Goal: Task Accomplishment & Management: Contribute content

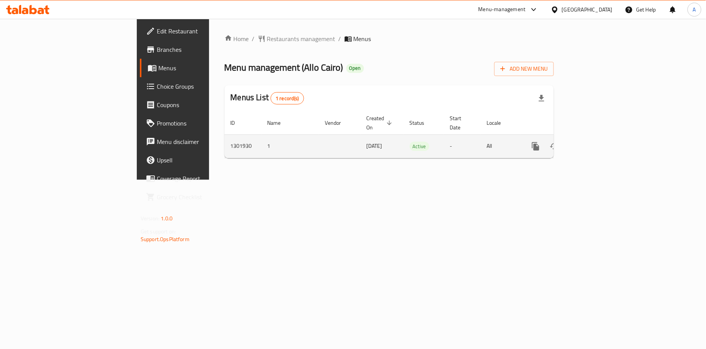
click at [596, 142] on icon "enhanced table" at bounding box center [590, 146] width 9 height 9
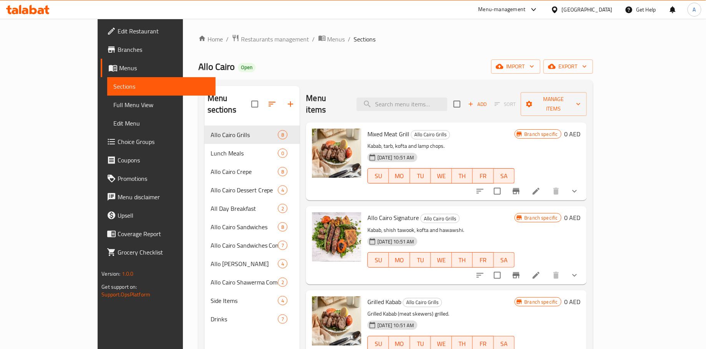
click at [541, 187] on icon at bounding box center [535, 191] width 9 height 9
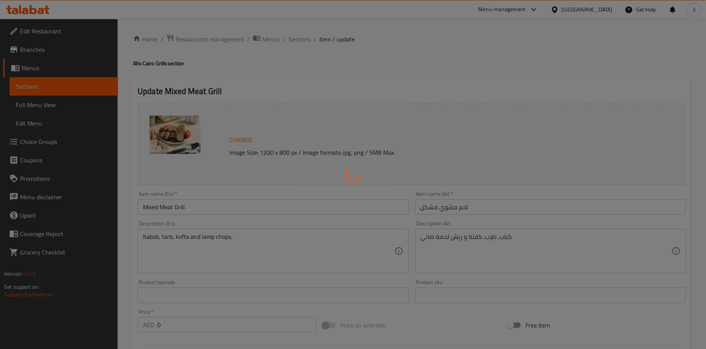
type input "إختيارك من:"
type input "1"
type input "3"
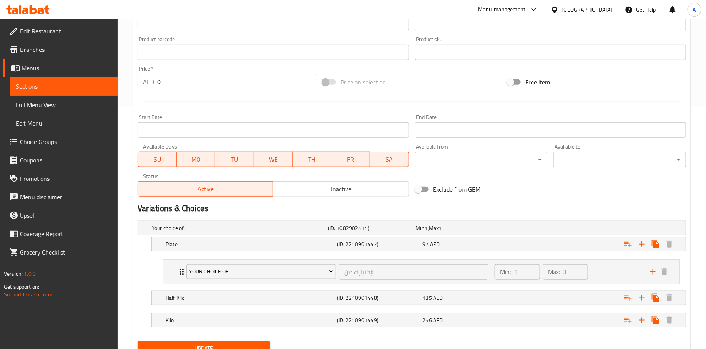
scroll to position [274, 0]
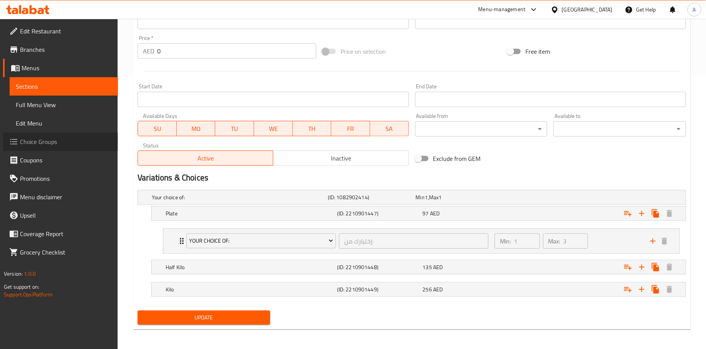
click at [41, 140] on span "Choice Groups" at bounding box center [66, 141] width 92 height 9
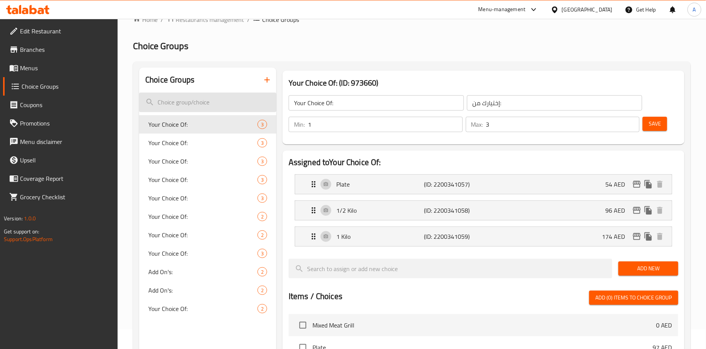
scroll to position [4, 0]
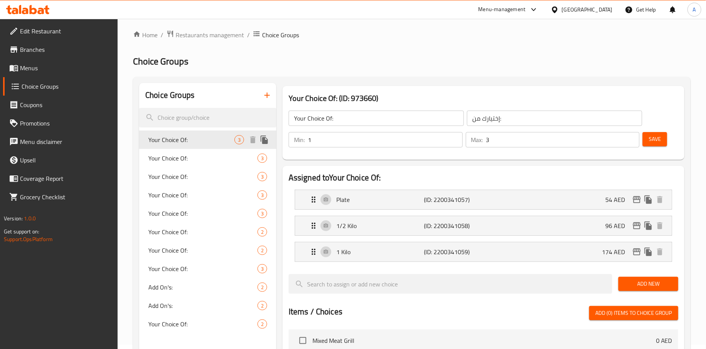
click at [202, 138] on span "Your Choice Of:" at bounding box center [191, 139] width 86 height 9
click at [206, 170] on div "Your Choice Of: 3" at bounding box center [207, 177] width 137 height 18
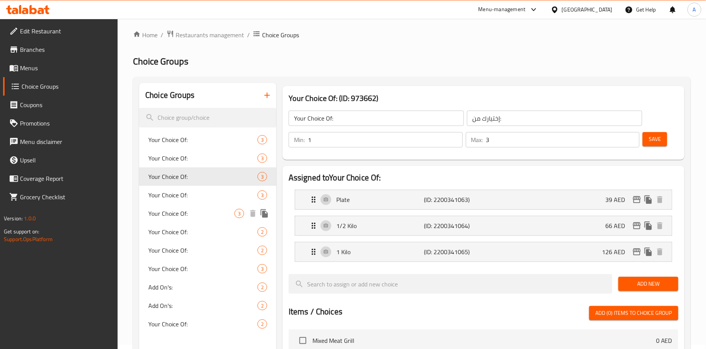
click at [207, 212] on span "Your Choice Of:" at bounding box center [191, 213] width 86 height 9
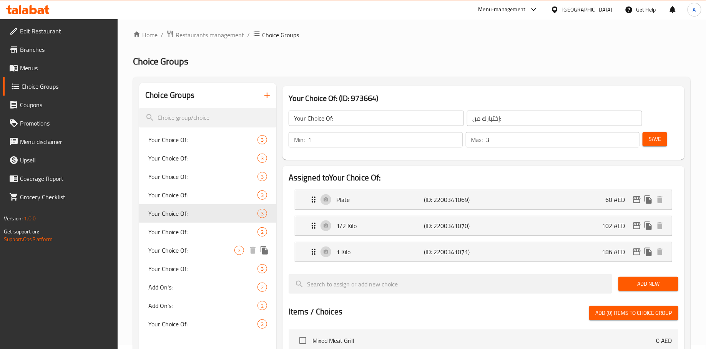
click at [201, 258] on div "Your Choice Of: 2" at bounding box center [207, 250] width 137 height 18
type input "2"
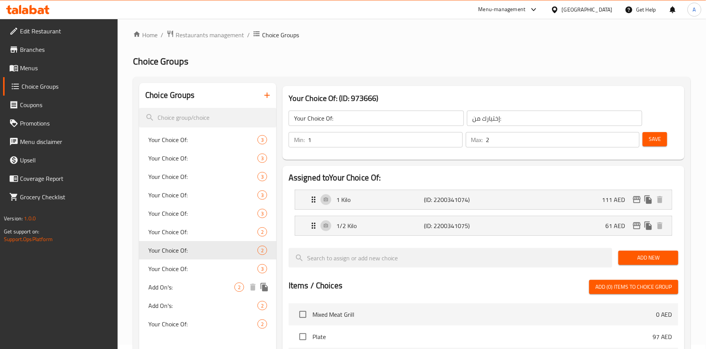
click at [194, 285] on span "Add On's:" at bounding box center [191, 287] width 86 height 9
type input "Add On's:"
type input "الإضافات:"
type input "0"
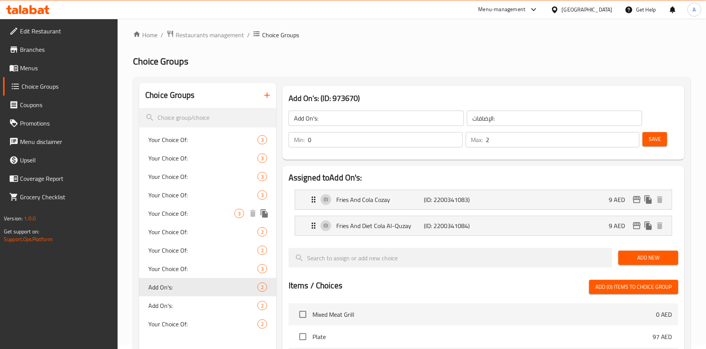
click at [197, 212] on span "Your Choice Of:" at bounding box center [191, 213] width 86 height 9
type input "Your Choice Of:"
type input "إختيارك من:"
type input "1"
type input "3"
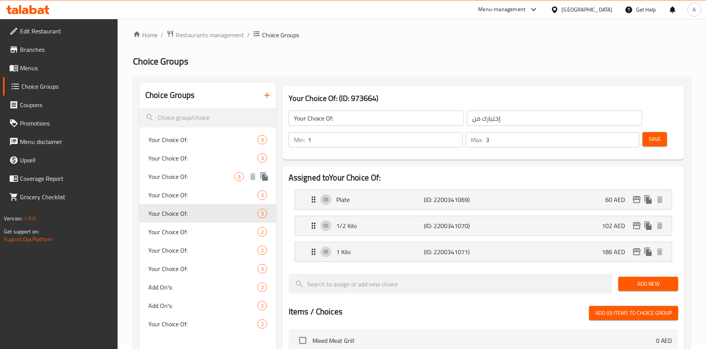
click at [195, 171] on div "Your Choice Of: 3" at bounding box center [207, 177] width 137 height 18
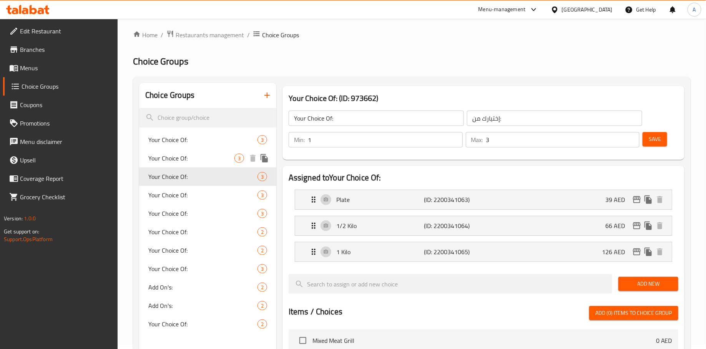
click at [210, 161] on span "Your Choice Of:" at bounding box center [191, 158] width 86 height 9
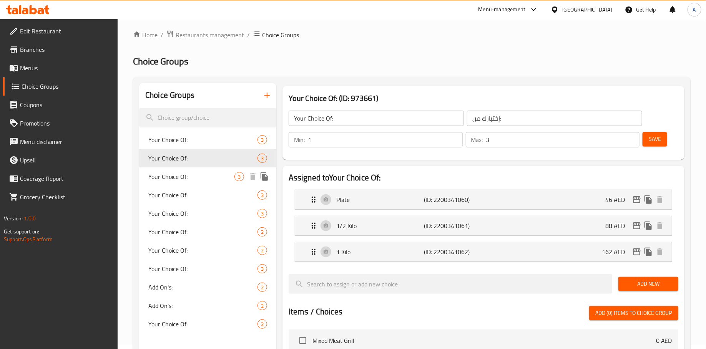
click at [196, 176] on span "Your Choice Of:" at bounding box center [191, 176] width 86 height 9
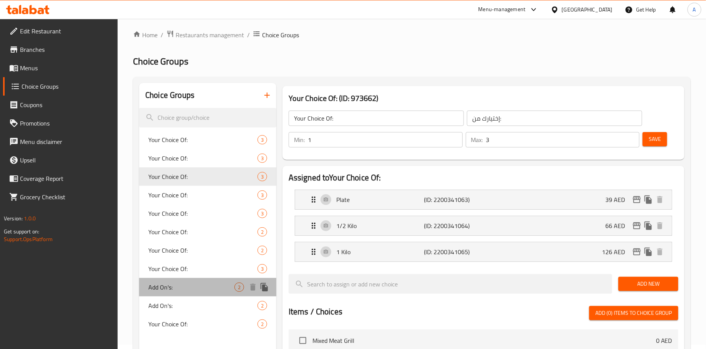
click at [203, 280] on div "Add On's: 2" at bounding box center [207, 287] width 137 height 18
type input "Add On's:"
type input "الإضافات:"
type input "0"
type input "2"
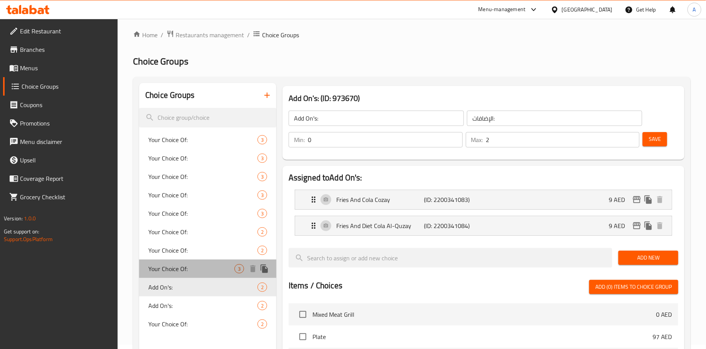
click at [195, 262] on div "Your Choice Of: 3" at bounding box center [207, 269] width 137 height 18
type input "Your Choice Of:"
type input "إختيارك من:"
type input "1"
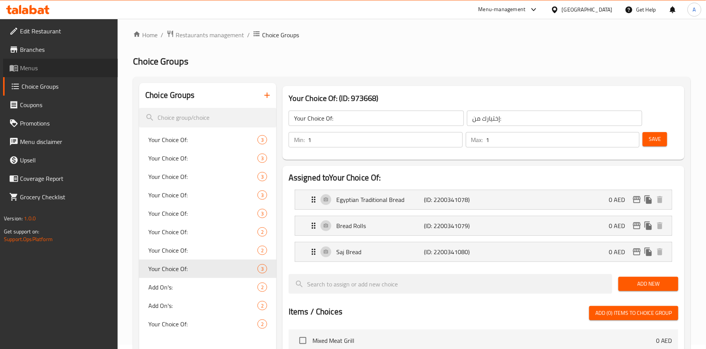
click at [48, 68] on span "Menus" at bounding box center [66, 67] width 92 height 9
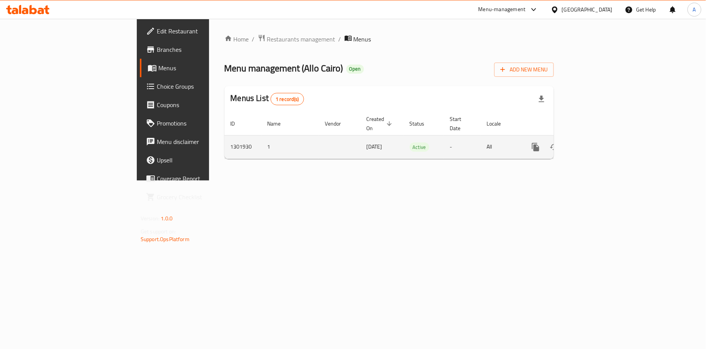
click at [594, 144] on icon "enhanced table" at bounding box center [590, 147] width 7 height 7
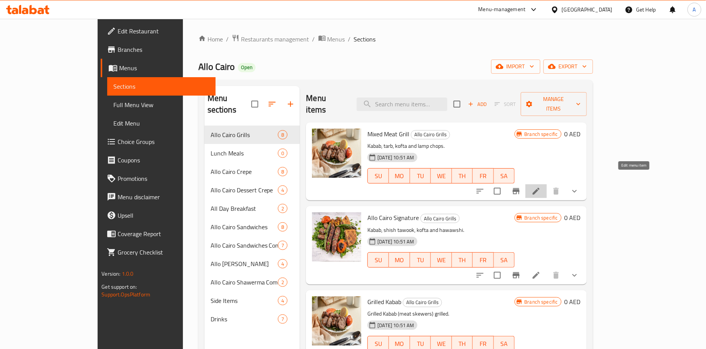
click at [539, 188] on icon at bounding box center [536, 191] width 7 height 7
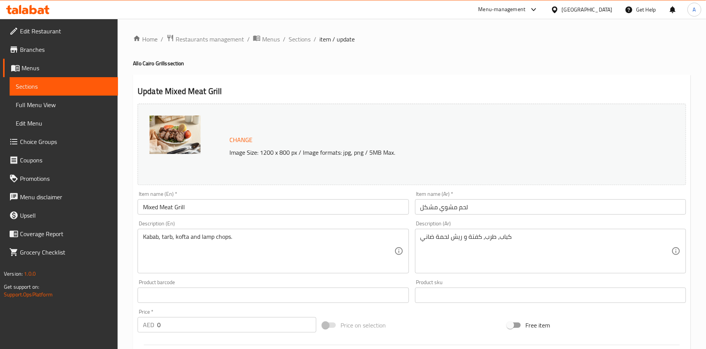
click at [190, 139] on img at bounding box center [174, 135] width 51 height 38
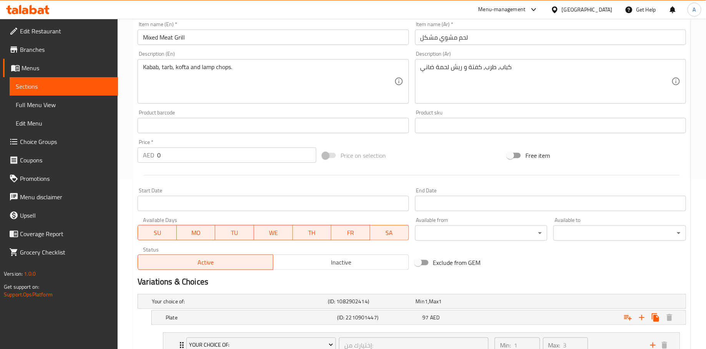
scroll to position [274, 0]
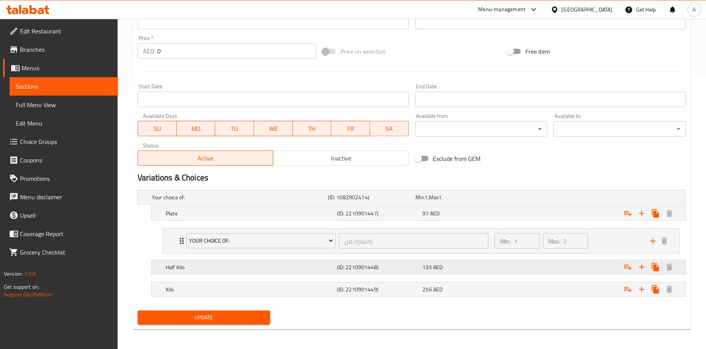
click at [278, 203] on div "Half Kilo" at bounding box center [238, 197] width 176 height 11
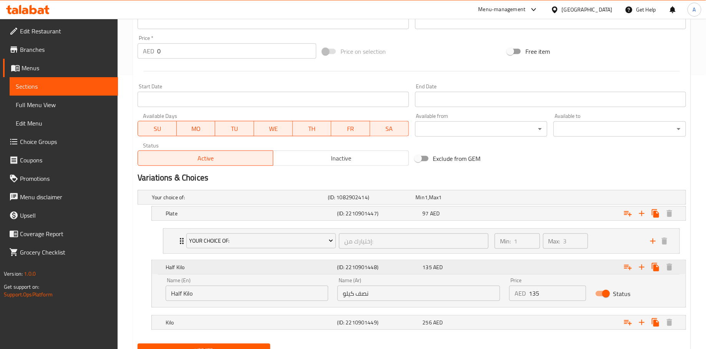
scroll to position [307, 0]
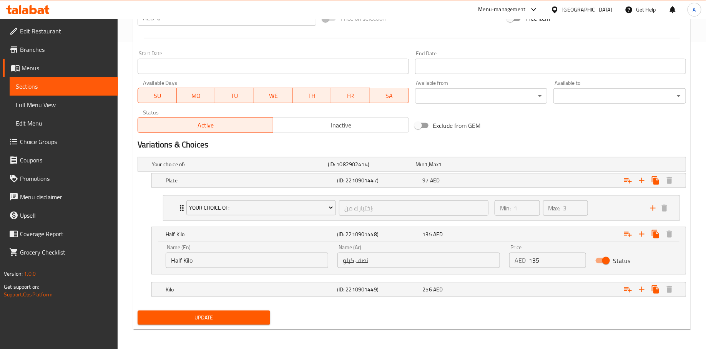
click at [604, 259] on input "Status" at bounding box center [606, 261] width 44 height 15
checkbox input "false"
click at [617, 208] on div "Min: 1 ​ Max: 3 ​" at bounding box center [568, 208] width 156 height 25
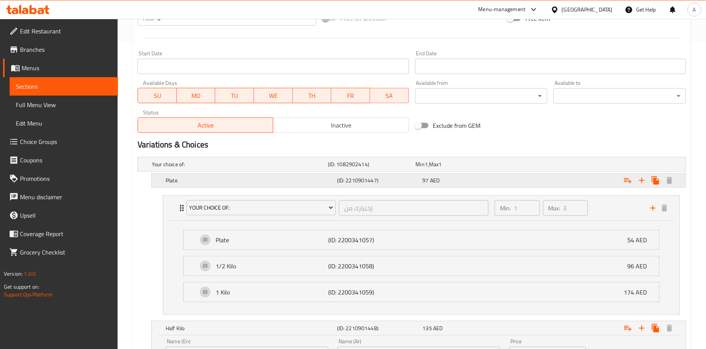
click at [603, 166] on div "Expand" at bounding box center [590, 164] width 176 height 3
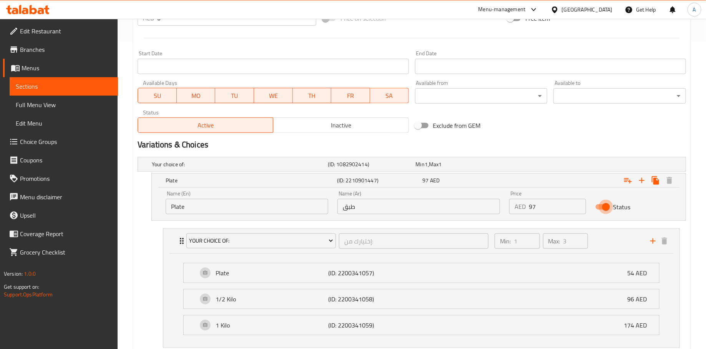
click at [605, 206] on input "Status" at bounding box center [606, 207] width 44 height 15
checkbox input "false"
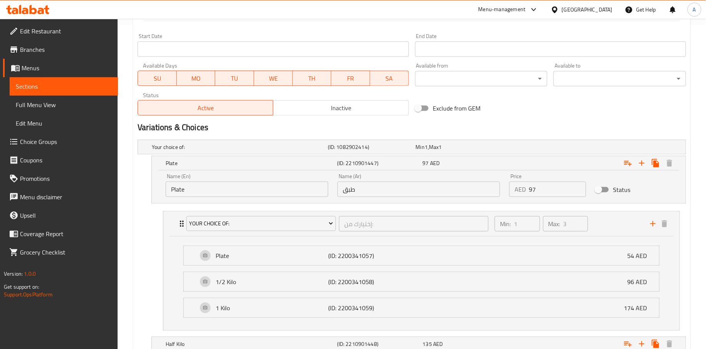
scroll to position [433, 0]
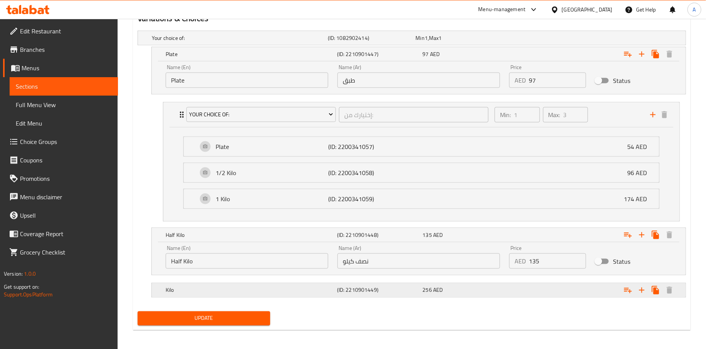
click at [596, 40] on div "Expand" at bounding box center [590, 38] width 176 height 3
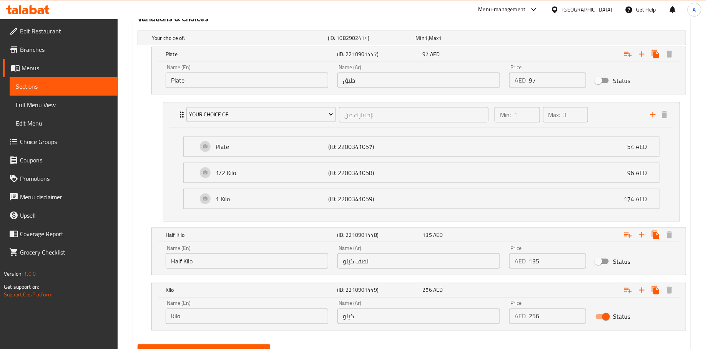
click at [609, 314] on input "Status" at bounding box center [606, 317] width 44 height 15
checkbox input "false"
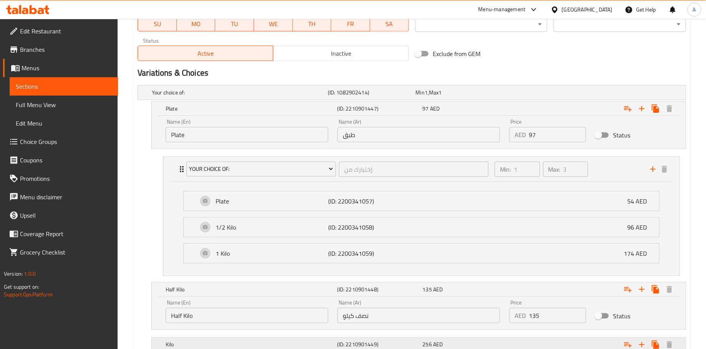
scroll to position [466, 0]
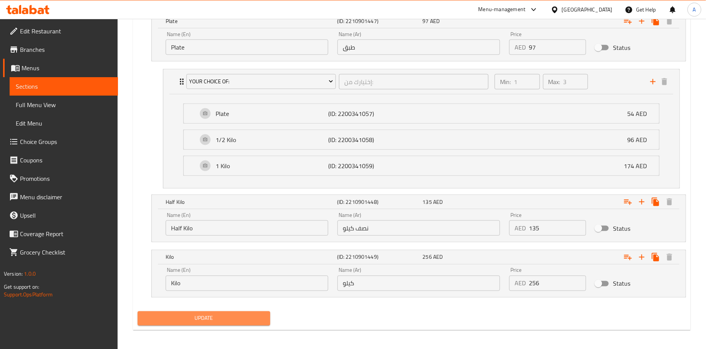
click at [217, 314] on span "Update" at bounding box center [204, 319] width 120 height 10
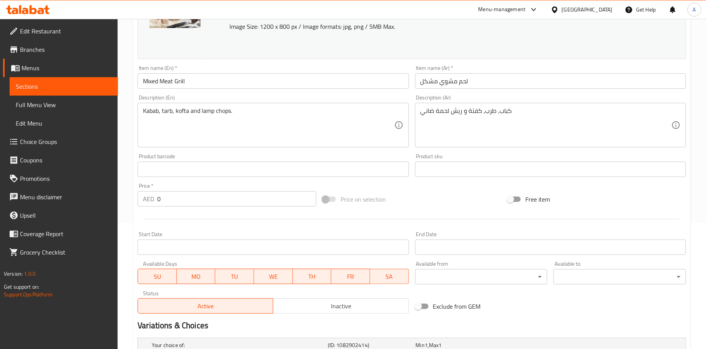
scroll to position [0, 0]
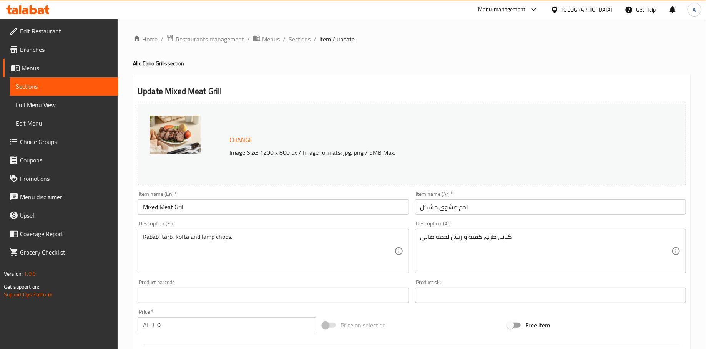
click at [307, 40] on span "Sections" at bounding box center [300, 39] width 22 height 9
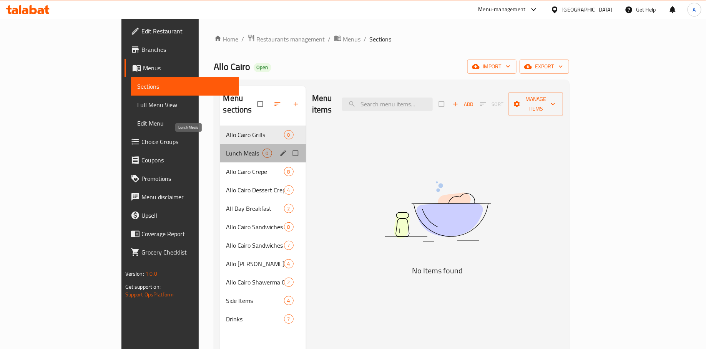
click at [226, 149] on span "Lunch Meals" at bounding box center [244, 153] width 36 height 9
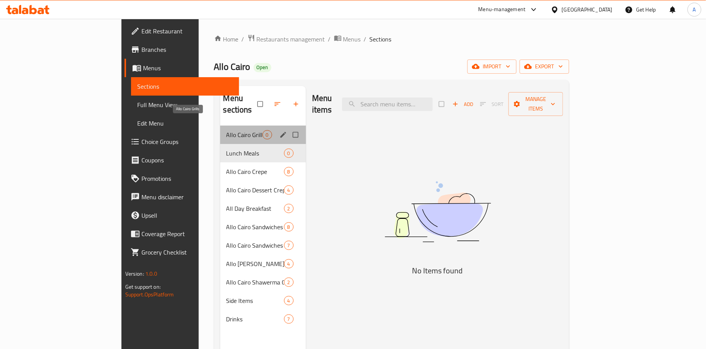
click at [226, 130] on span "Allo Cairo Grills" at bounding box center [244, 134] width 36 height 9
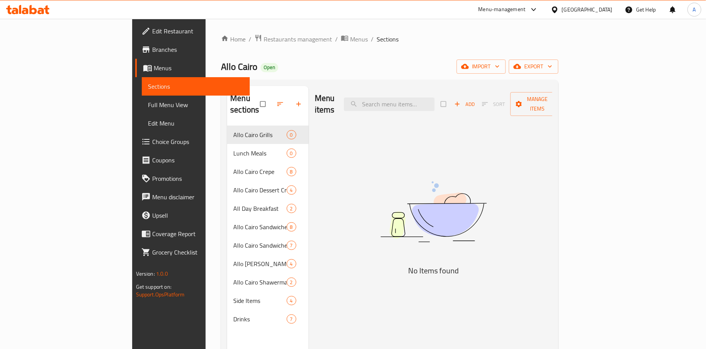
click at [527, 130] on div "Menu items Add Sort Manage items No Items found" at bounding box center [431, 260] width 244 height 349
click at [477, 104] on button "Add" at bounding box center [464, 104] width 25 height 12
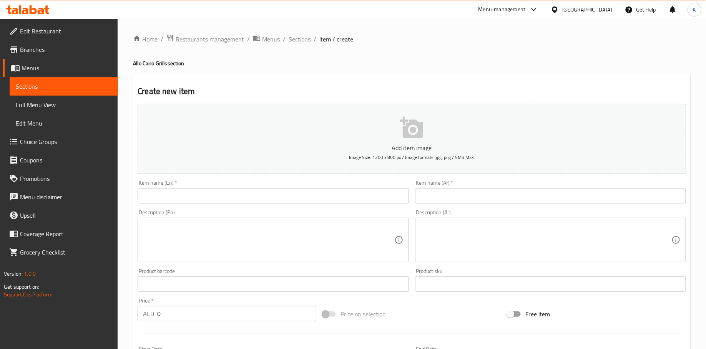
click at [432, 194] on input "text" at bounding box center [550, 195] width 271 height 15
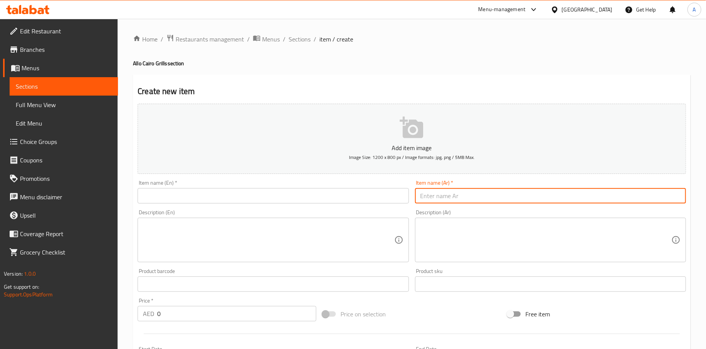
click at [436, 194] on input "text" at bounding box center [550, 195] width 271 height 15
paste input "لحم مشوي مشكل"
type input "لحم مشوي مشكل"
click at [326, 201] on input "text" at bounding box center [273, 195] width 271 height 15
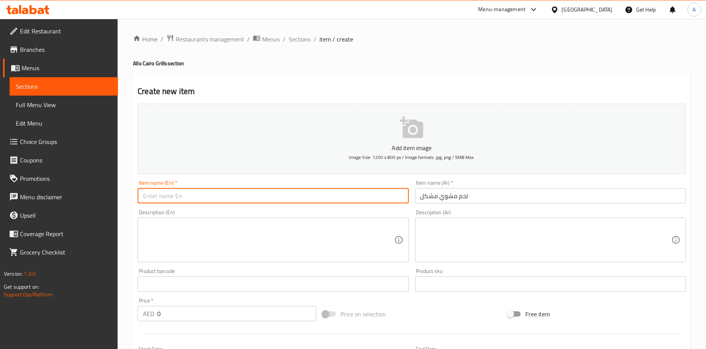
paste input "Mixed Grilled Meat"
type input "Mixed Grilled Meat"
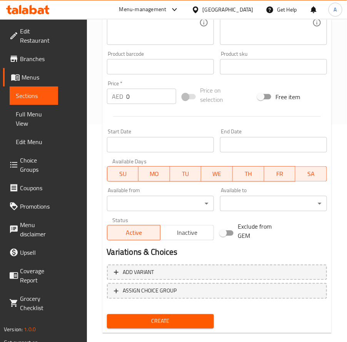
scroll to position [230, 0]
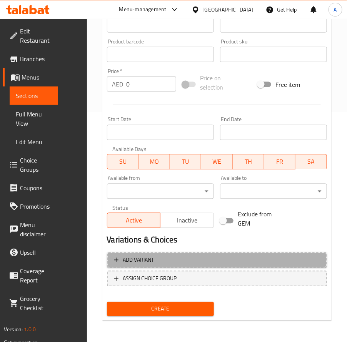
click at [190, 265] on button "Add variant" at bounding box center [217, 260] width 220 height 16
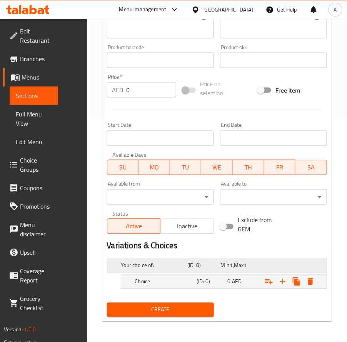
click at [186, 265] on div "(ID: 0)" at bounding box center [202, 265] width 33 height 11
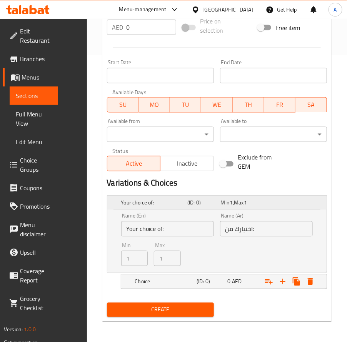
click at [213, 203] on h5 "(ID: 0)" at bounding box center [202, 203] width 30 height 8
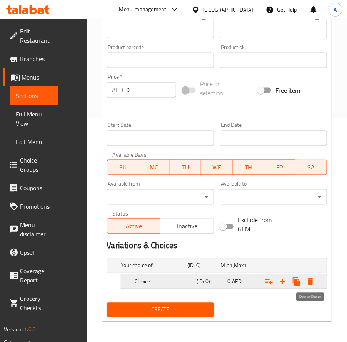
click at [310, 284] on icon "Expand" at bounding box center [309, 281] width 5 height 7
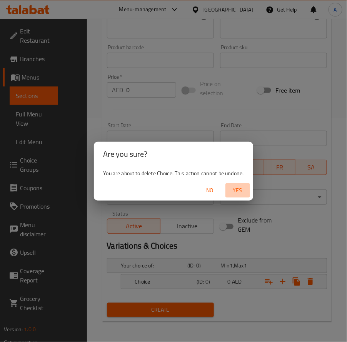
click at [240, 196] on button "Yes" at bounding box center [237, 190] width 25 height 14
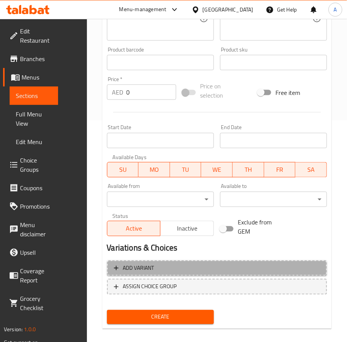
click at [173, 265] on span "Add variant" at bounding box center [217, 269] width 206 height 10
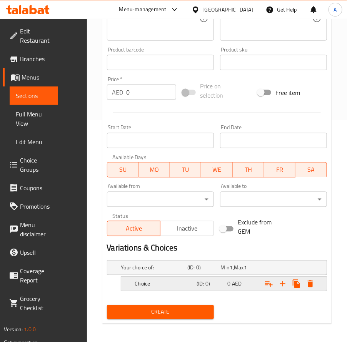
click at [184, 272] on h5 "Choice" at bounding box center [152, 268] width 63 height 8
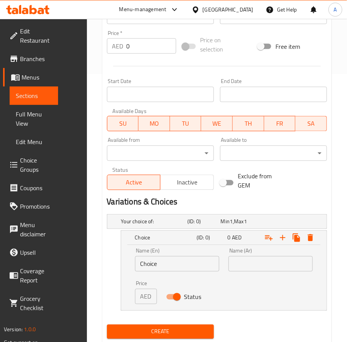
scroll to position [289, 0]
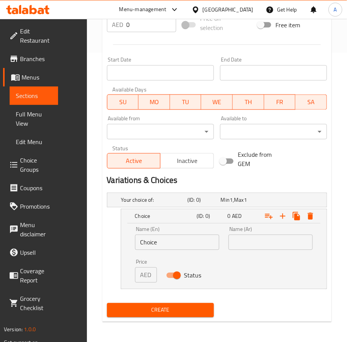
click at [254, 239] on input "text" at bounding box center [270, 242] width 84 height 15
paste input "لحم مشوي مشكل"
type input "لحم مشوي مشكل"
click at [171, 241] on input "Choice" at bounding box center [177, 242] width 84 height 15
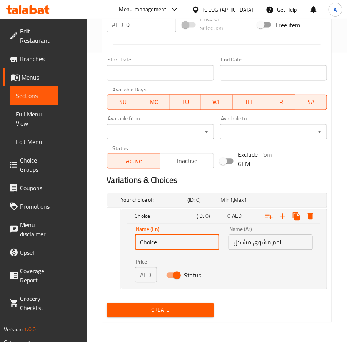
click at [171, 241] on input "Choice" at bounding box center [177, 242] width 84 height 15
paste input "Egyptian Mixed Grilled Meat"
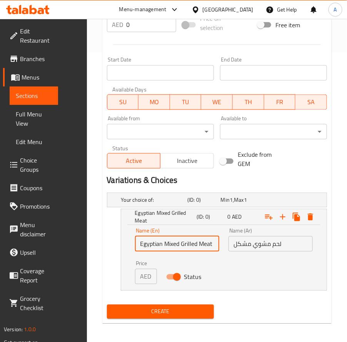
type input "Egyptian Mixed Grilled Meat"
click at [148, 276] on p "AED" at bounding box center [145, 276] width 11 height 9
click at [142, 273] on p "AED" at bounding box center [145, 276] width 11 height 9
click at [145, 277] on p "AED" at bounding box center [145, 276] width 11 height 9
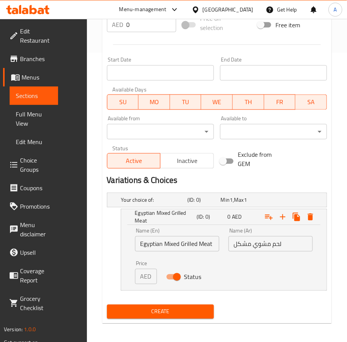
click at [215, 268] on div "Name (En) Egyptian Mixed Grilled Meat Name (En) Name (Ar) لحم مشوي مشكل Name (A…" at bounding box center [223, 256] width 187 height 65
click at [237, 218] on span "AED" at bounding box center [237, 217] width 10 height 10
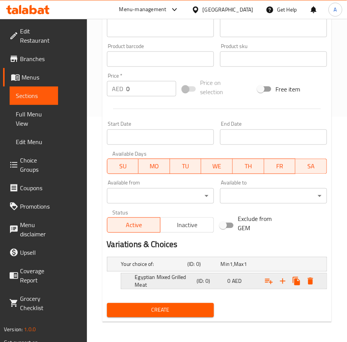
click at [227, 269] on span "0" at bounding box center [225, 264] width 9 height 10
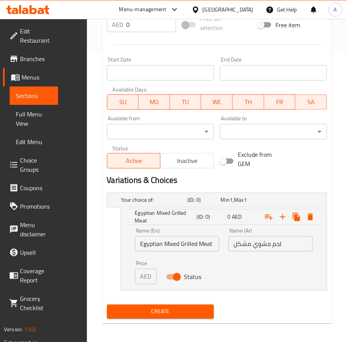
click at [149, 275] on p "AED" at bounding box center [145, 276] width 11 height 9
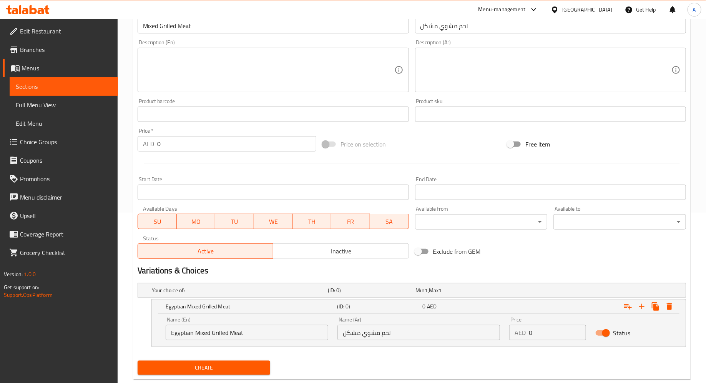
scroll to position [187, 0]
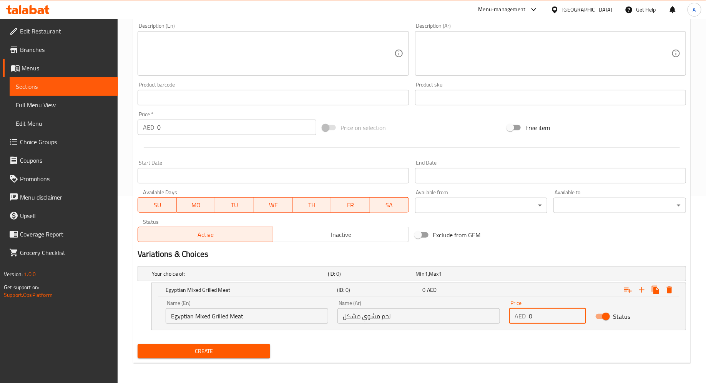
click at [544, 314] on input "0" at bounding box center [557, 315] width 57 height 15
type input "97"
click at [644, 288] on icon "Expand" at bounding box center [641, 289] width 5 height 5
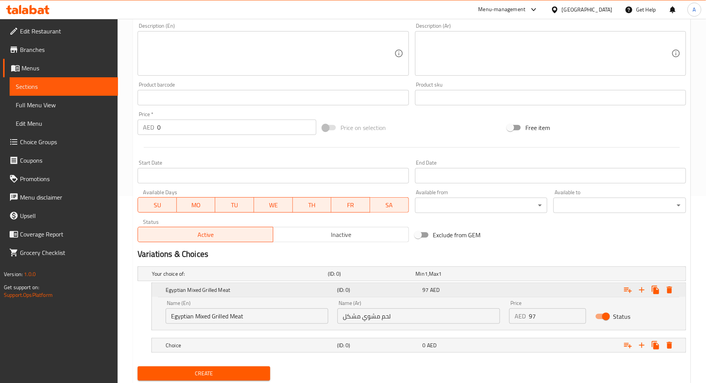
scroll to position [209, 0]
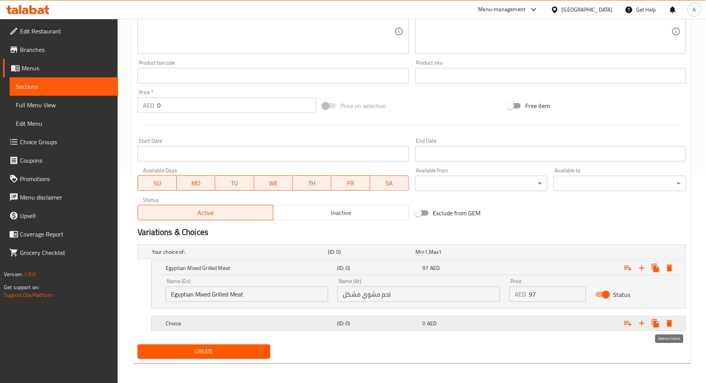
click at [669, 320] on icon "Expand" at bounding box center [669, 323] width 5 height 7
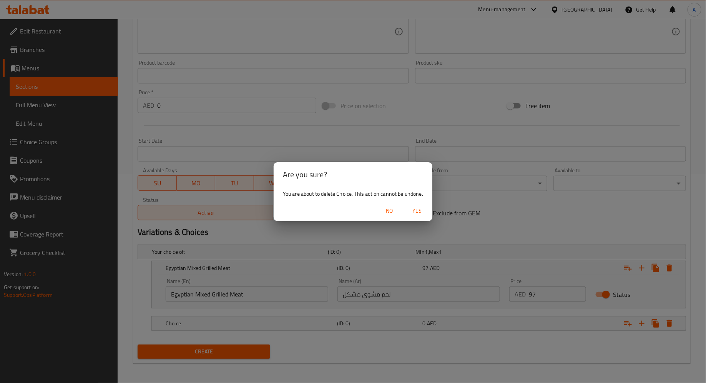
click at [421, 211] on span "Yes" at bounding box center [417, 211] width 18 height 10
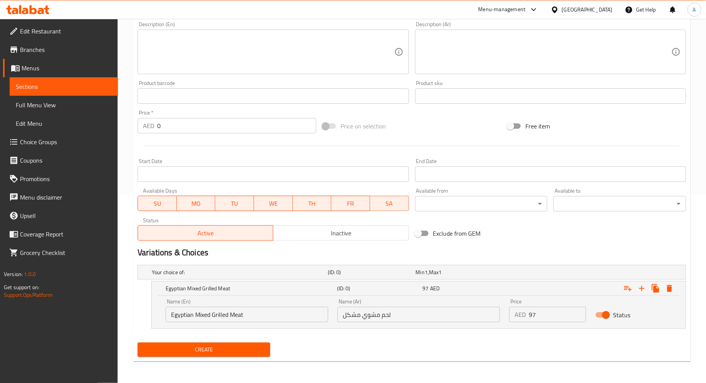
scroll to position [187, 0]
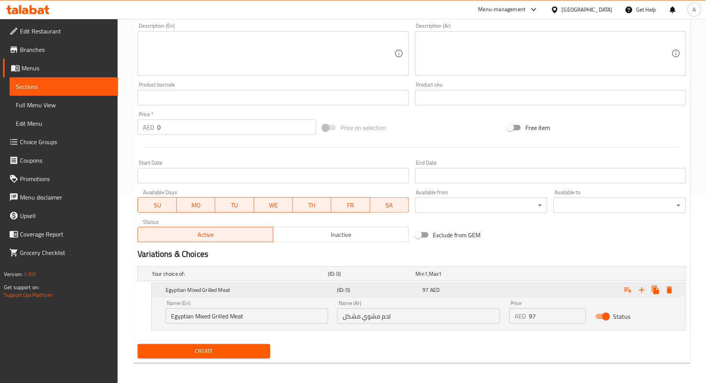
click at [272, 294] on div "Egyptian Mixed Grilled Meat" at bounding box center [249, 289] width 171 height 11
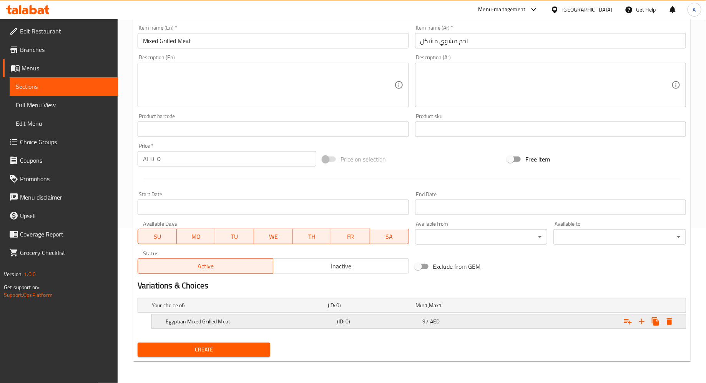
scroll to position [154, 0]
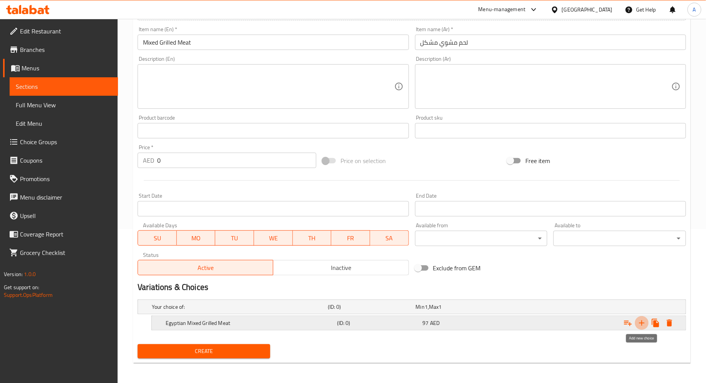
click at [644, 319] on icon "Expand" at bounding box center [641, 322] width 9 height 9
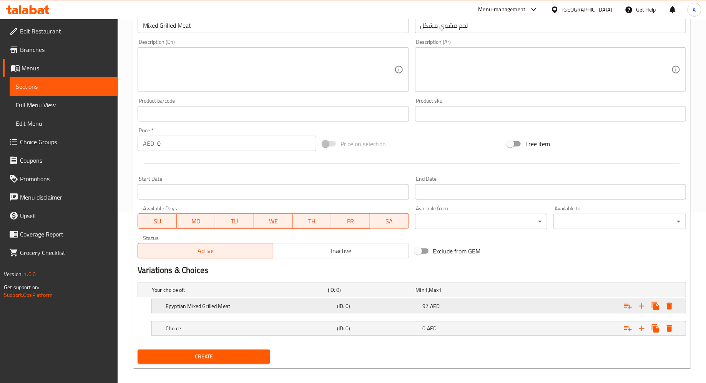
scroll to position [176, 0]
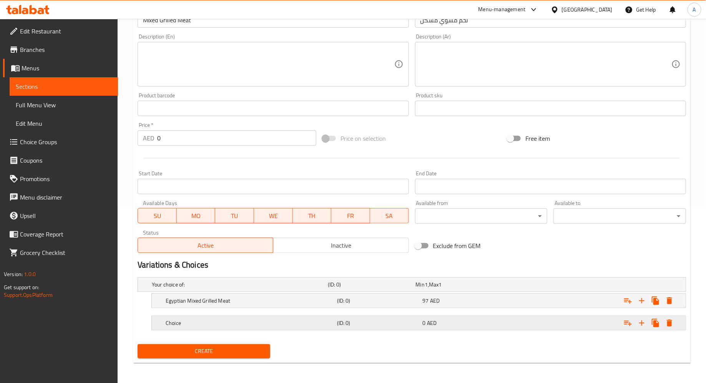
click at [400, 290] on div "(ID: 0)" at bounding box center [370, 284] width 88 height 11
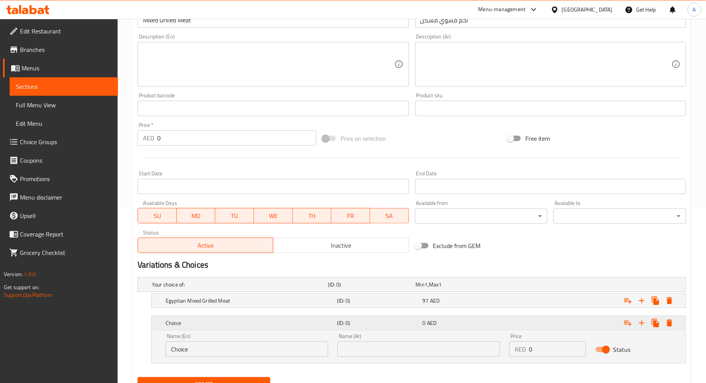
scroll to position [209, 0]
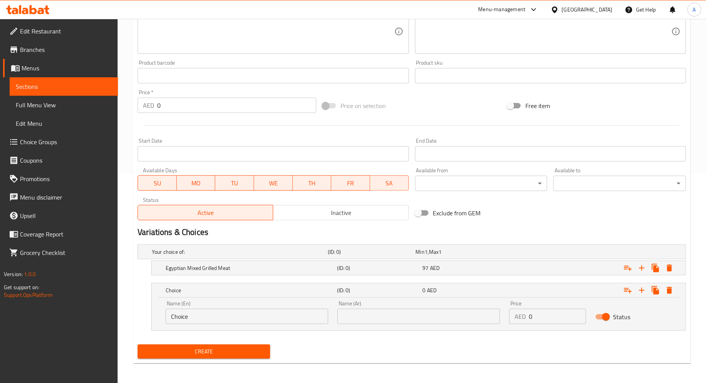
click at [536, 317] on input "0" at bounding box center [557, 316] width 57 height 15
type input "135"
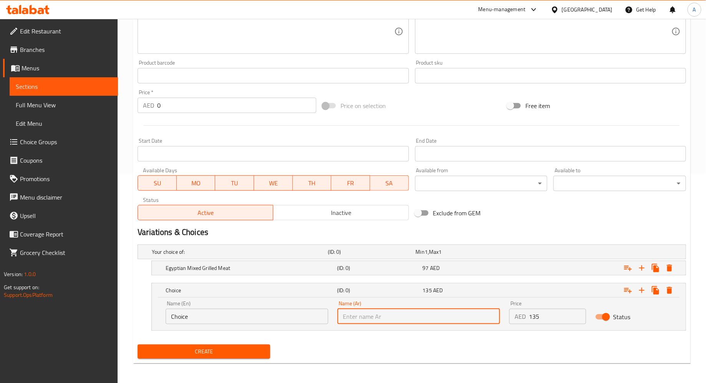
click at [416, 316] on input "text" at bounding box center [418, 316] width 163 height 15
type input "نصف كيلو"
click at [247, 320] on input "Choice" at bounding box center [247, 316] width 163 height 15
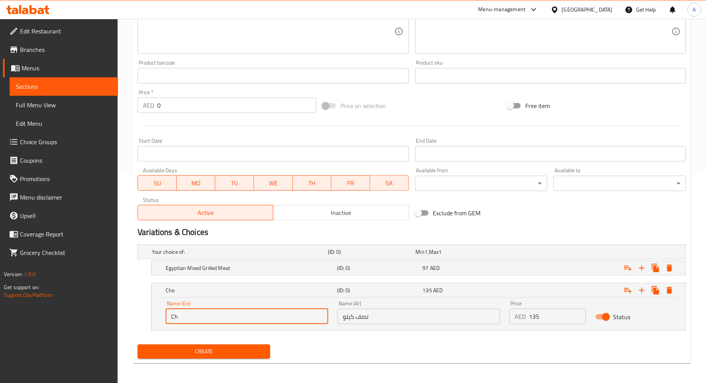
type input "C"
type input "Half Kilo"
click at [645, 289] on icon "Expand" at bounding box center [641, 289] width 9 height 9
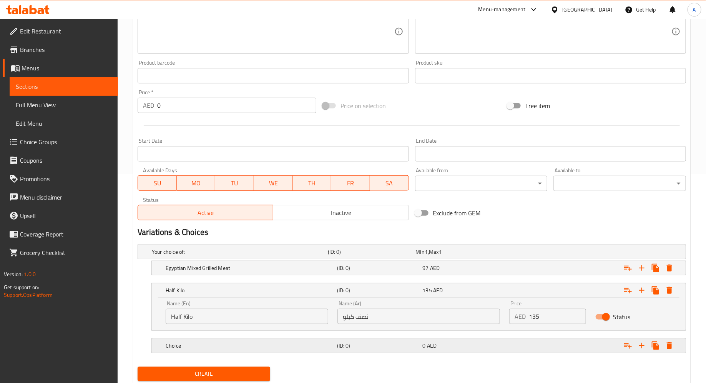
click at [539, 253] on div "Expand" at bounding box center [590, 251] width 176 height 3
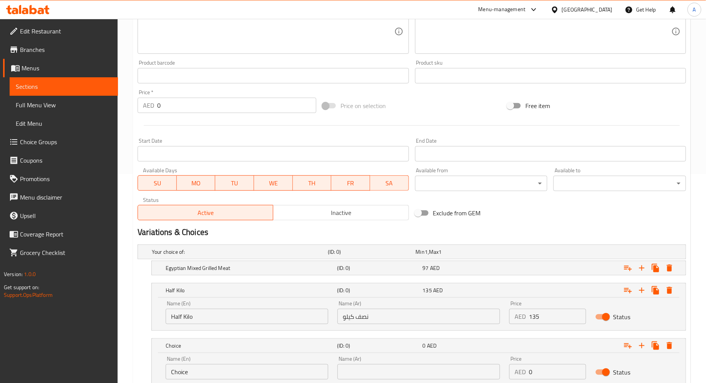
scroll to position [264, 0]
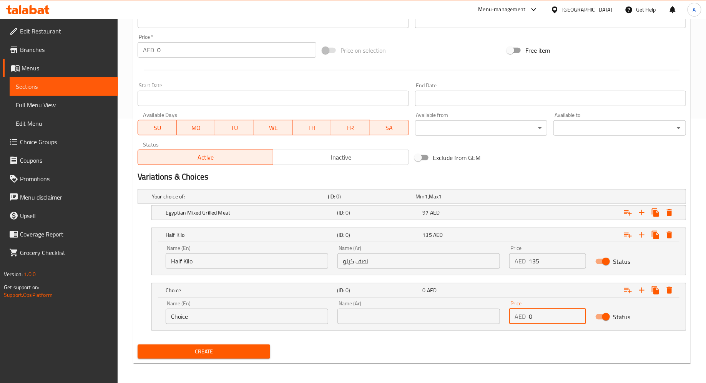
click at [531, 310] on input "0" at bounding box center [557, 316] width 57 height 15
type input "265"
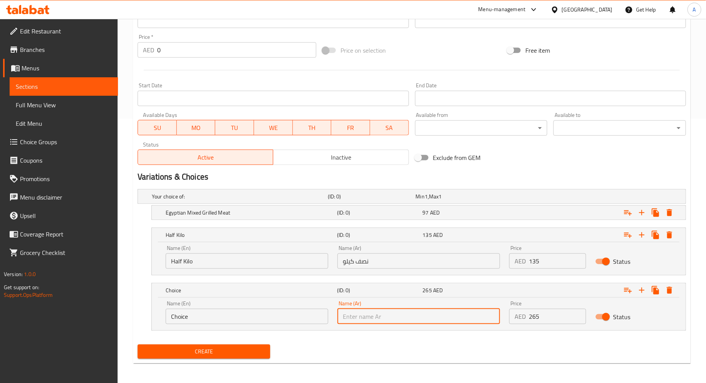
click at [435, 319] on input "text" at bounding box center [418, 316] width 163 height 15
type input "١"
type input "كيلو"
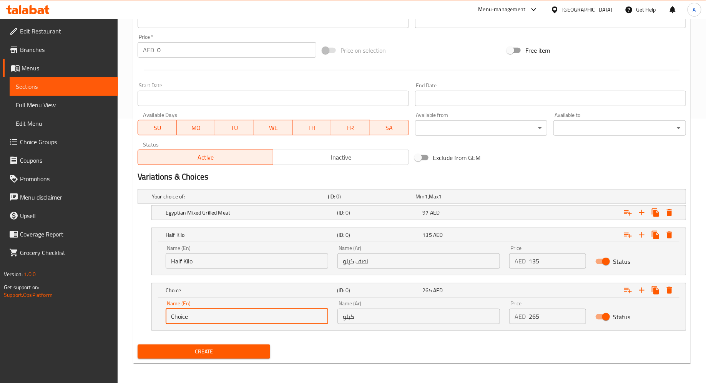
click at [296, 313] on input "Choice" at bounding box center [247, 316] width 163 height 15
type input "C"
type input "1 Killo"
click at [313, 337] on div "Your choice of: (ID: 0) Min 1 , Max 1 Name (En) Your choice of: Name (En) Name …" at bounding box center [411, 263] width 554 height 155
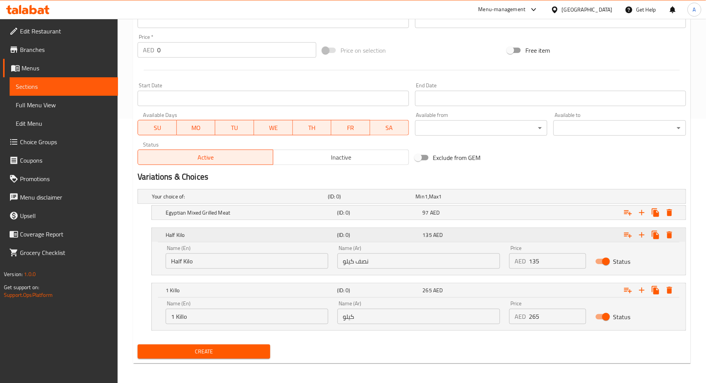
click at [405, 231] on h5 "(ID: 0)" at bounding box center [378, 235] width 83 height 8
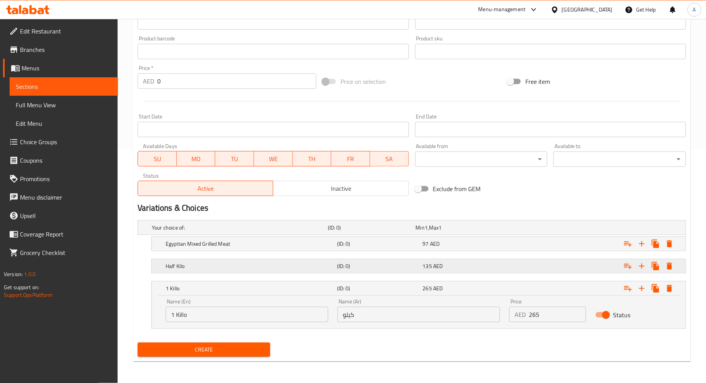
scroll to position [231, 0]
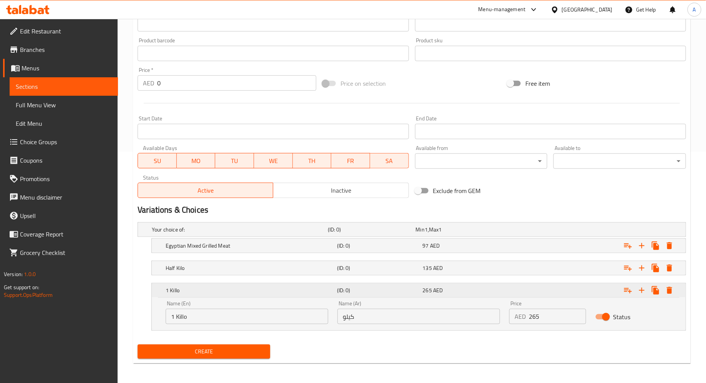
click at [363, 288] on h5 "(ID: 0)" at bounding box center [378, 290] width 83 height 8
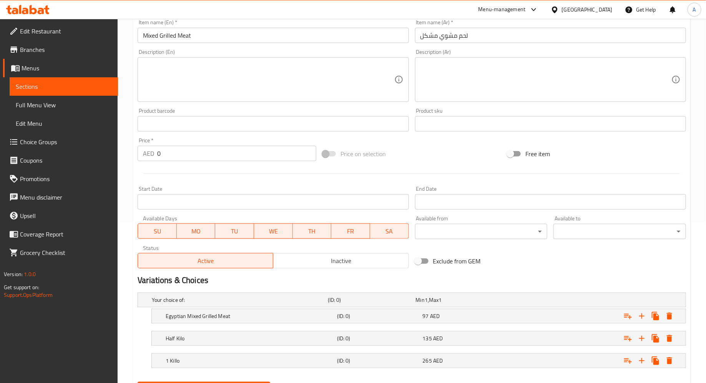
scroll to position [198, 0]
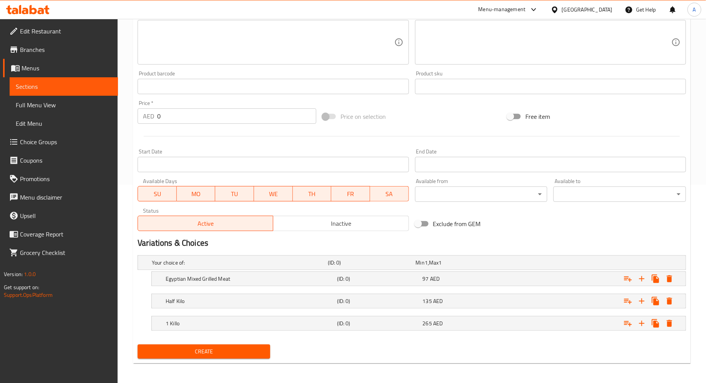
click at [206, 348] on span "Create" at bounding box center [204, 352] width 120 height 10
click at [224, 349] on span "Create" at bounding box center [204, 352] width 120 height 10
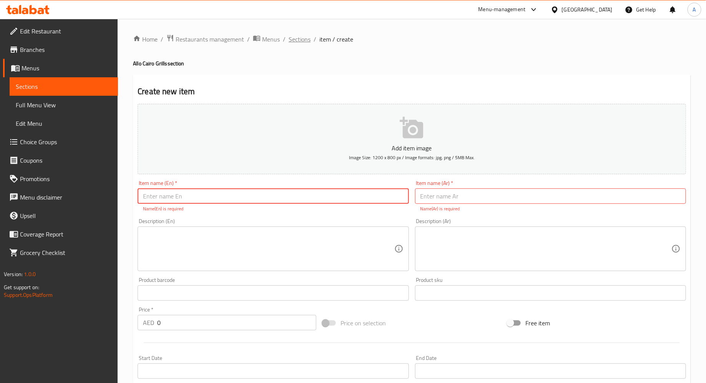
click at [301, 39] on span "Sections" at bounding box center [300, 39] width 22 height 9
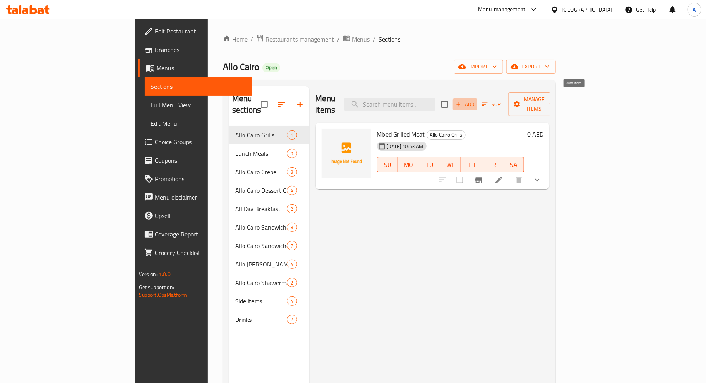
click at [475, 100] on span "Add" at bounding box center [465, 104] width 21 height 9
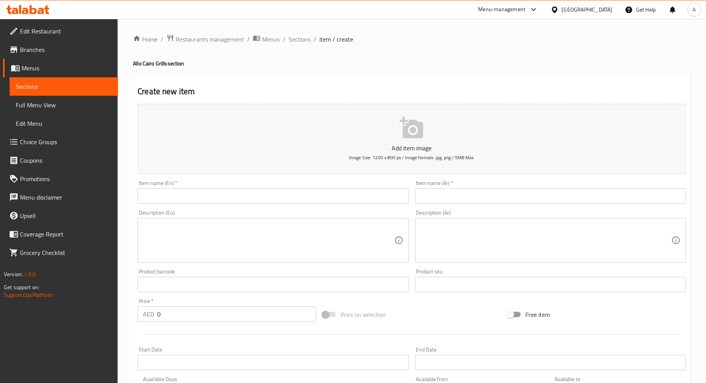
click at [441, 197] on input "text" at bounding box center [550, 195] width 271 height 15
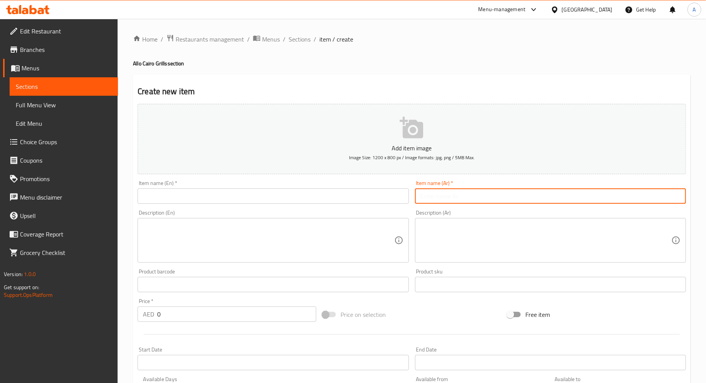
paste input "الو كايرو"
type input "الو كايرو"
click at [230, 202] on input "text" at bounding box center [273, 195] width 271 height 15
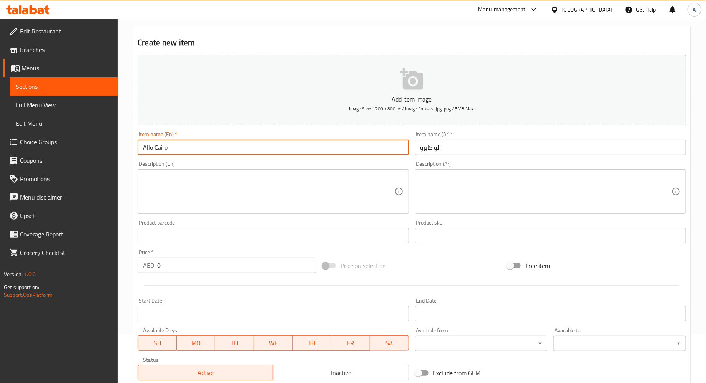
scroll to position [56, 0]
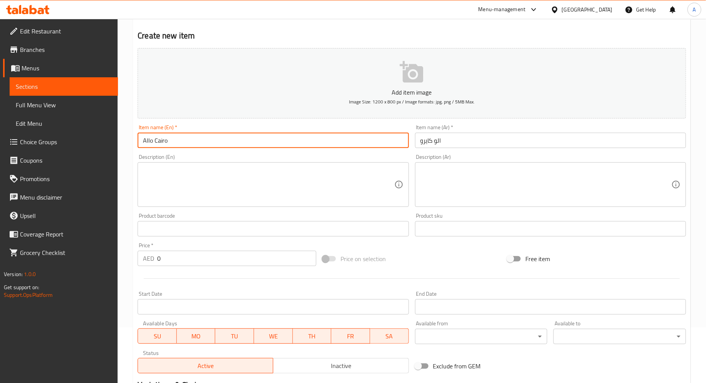
type input "Allo Cairo"
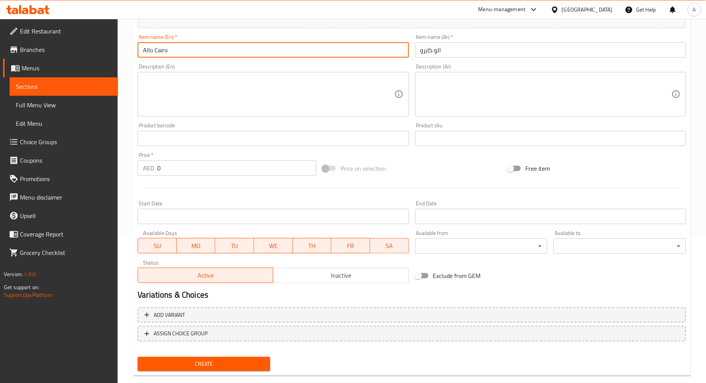
scroll to position [159, 0]
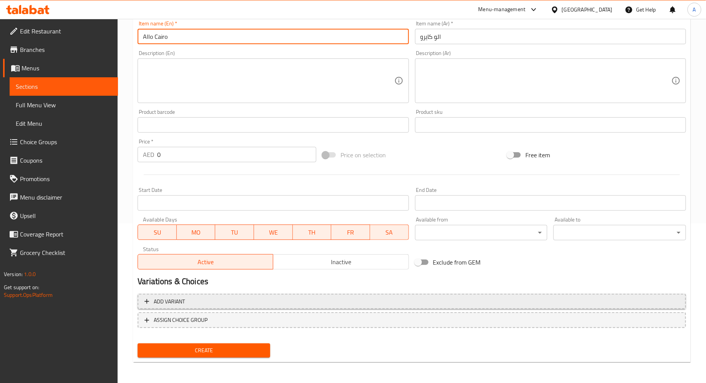
click at [226, 299] on span "Add variant" at bounding box center [411, 302] width 534 height 10
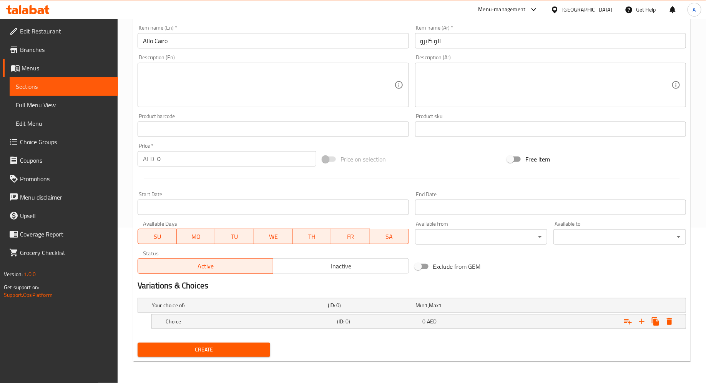
scroll to position [154, 0]
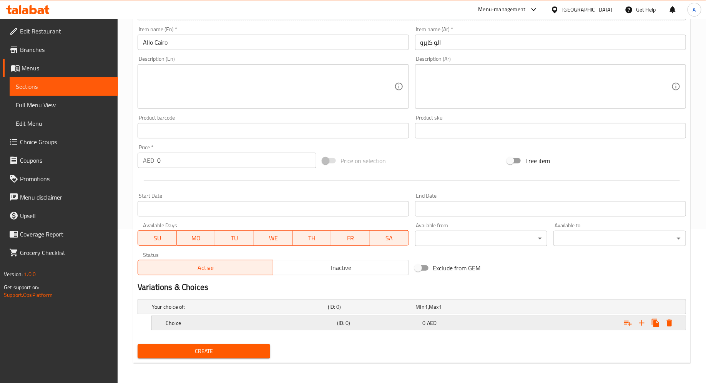
click at [247, 310] on h5 "Choice" at bounding box center [238, 307] width 173 height 8
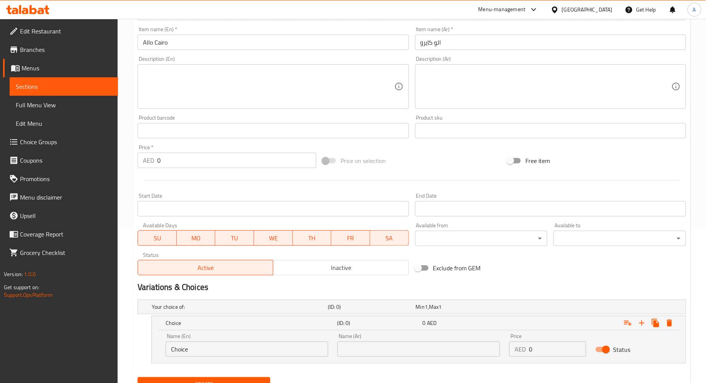
scroll to position [187, 0]
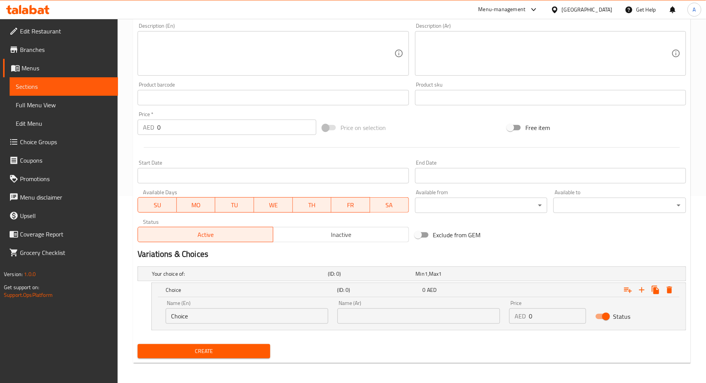
click at [534, 316] on input "0" at bounding box center [557, 315] width 57 height 15
type input "80"
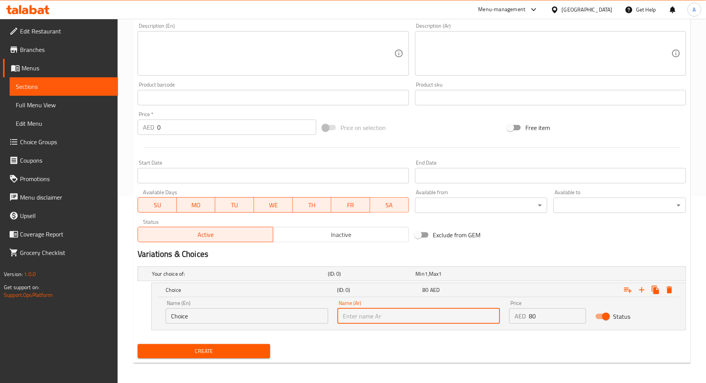
click at [361, 317] on input "text" at bounding box center [418, 315] width 163 height 15
type input "طبق"
click at [305, 318] on input "Choice" at bounding box center [247, 315] width 163 height 15
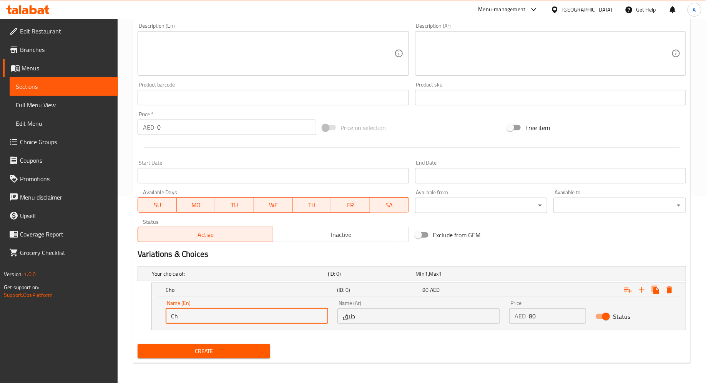
type input "C"
type input "Plate"
click at [642, 292] on icon "Expand" at bounding box center [641, 289] width 9 height 9
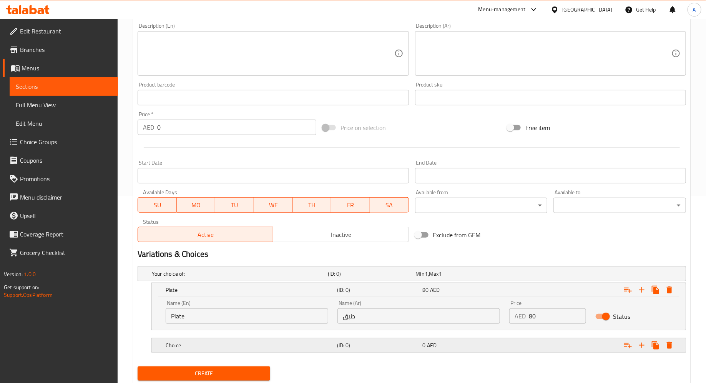
click at [355, 277] on h5 "(ID: 0)" at bounding box center [370, 274] width 85 height 8
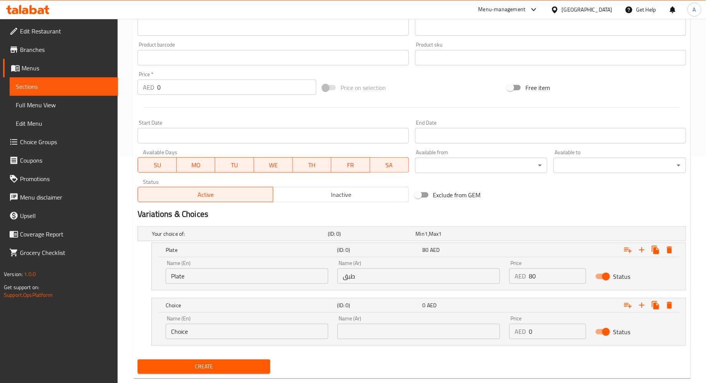
scroll to position [242, 0]
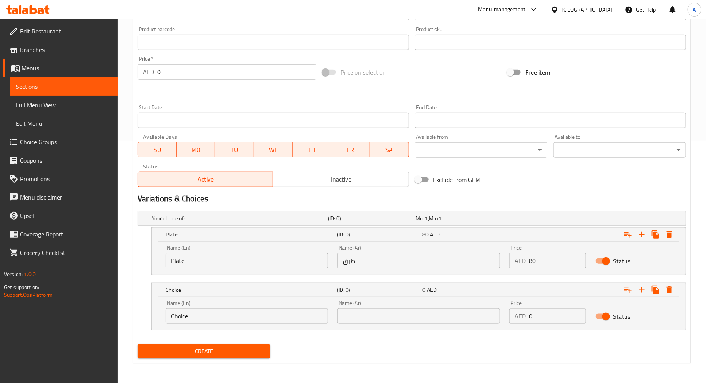
click at [544, 314] on input "0" at bounding box center [557, 315] width 57 height 15
type input "110"
click at [418, 318] on input "text" at bounding box center [418, 315] width 163 height 15
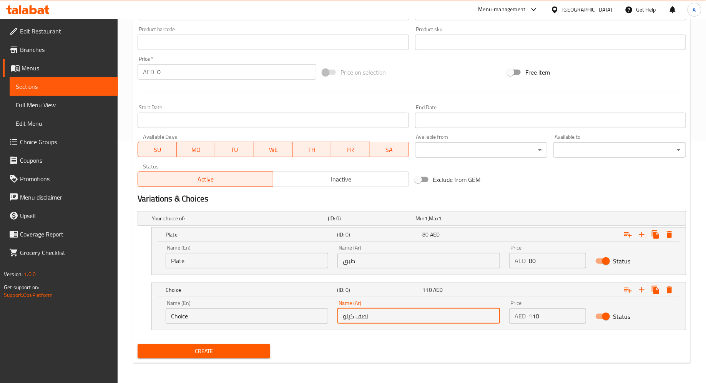
type input "نصف كيلو"
click at [284, 317] on input "Choice" at bounding box center [247, 315] width 163 height 15
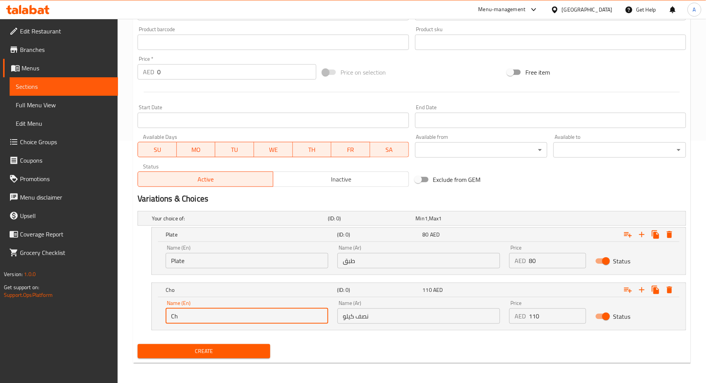
type input "C"
type input "Half Kilo"
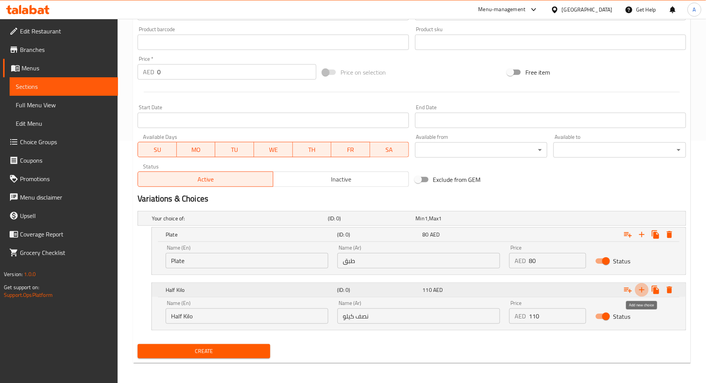
click at [642, 287] on icon "Expand" at bounding box center [641, 289] width 5 height 5
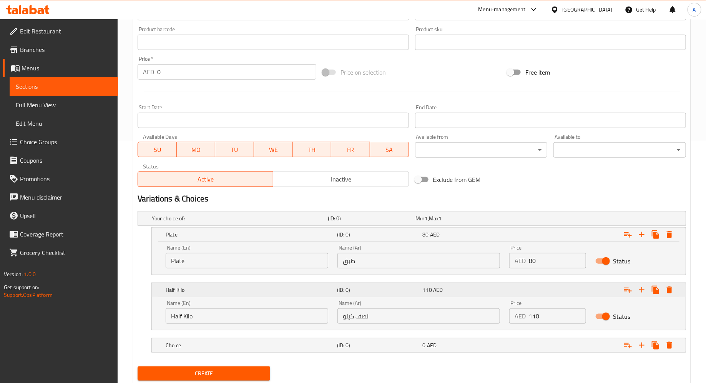
scroll to position [264, 0]
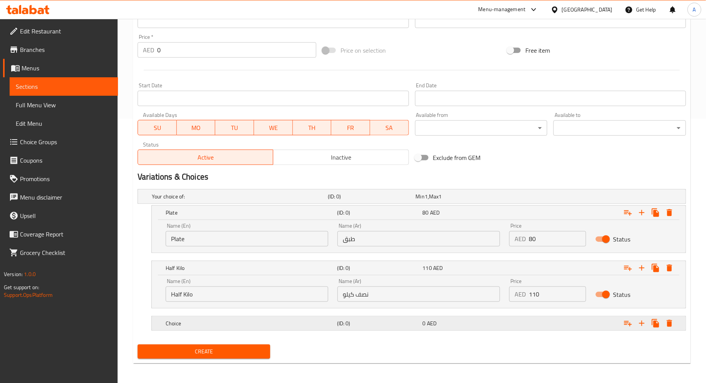
click at [398, 200] on h5 "(ID: 0)" at bounding box center [370, 196] width 85 height 8
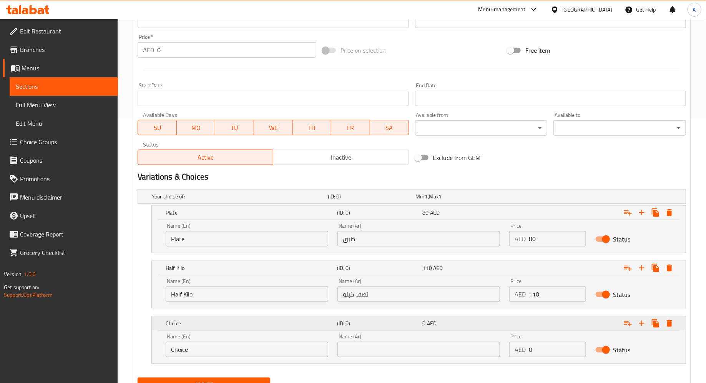
scroll to position [297, 0]
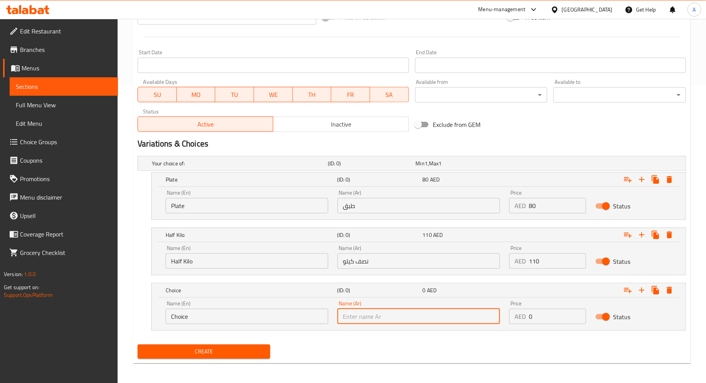
click at [382, 314] on input "text" at bounding box center [418, 316] width 163 height 15
type input "كيلو"
click at [537, 316] on input "0" at bounding box center [557, 316] width 57 height 15
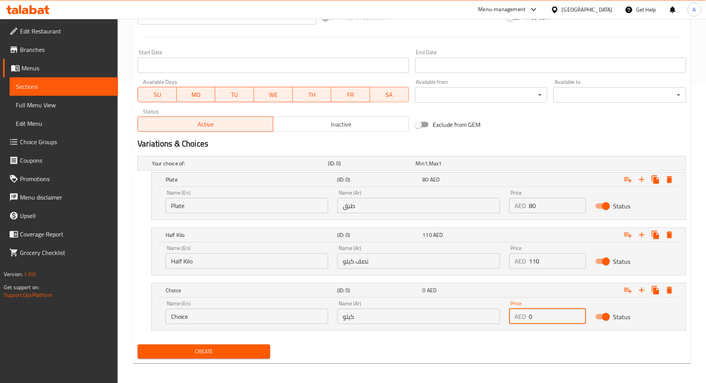
click at [537, 316] on input "0" at bounding box center [557, 316] width 57 height 15
type input "215"
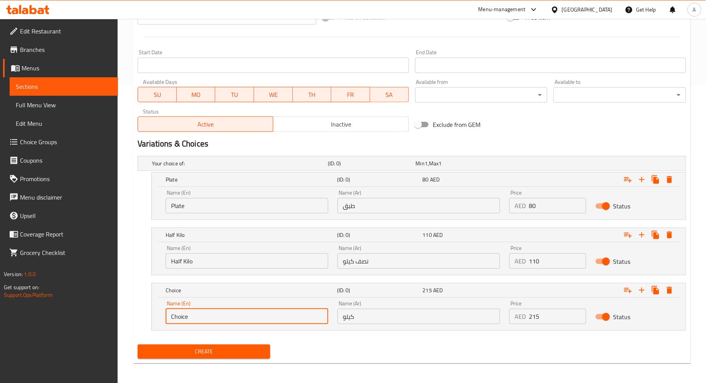
click at [286, 314] on input "Choice" at bounding box center [247, 316] width 163 height 15
click at [264, 317] on input "Choice" at bounding box center [247, 316] width 163 height 15
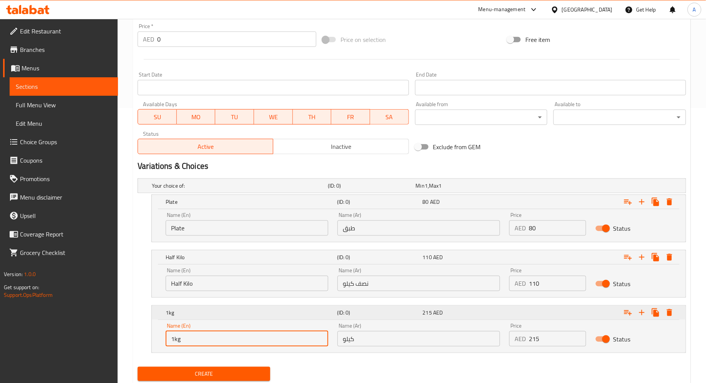
scroll to position [291, 0]
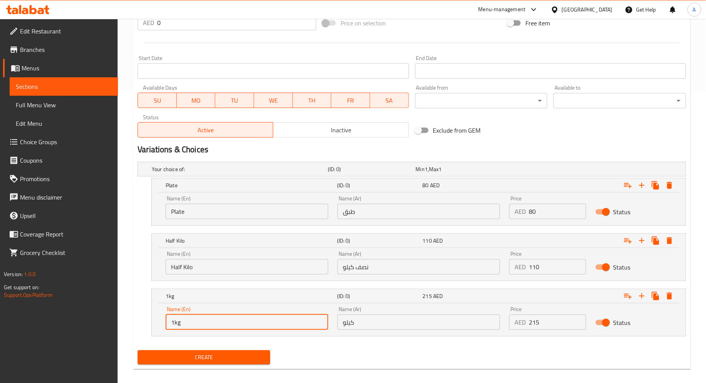
type input "1kg"
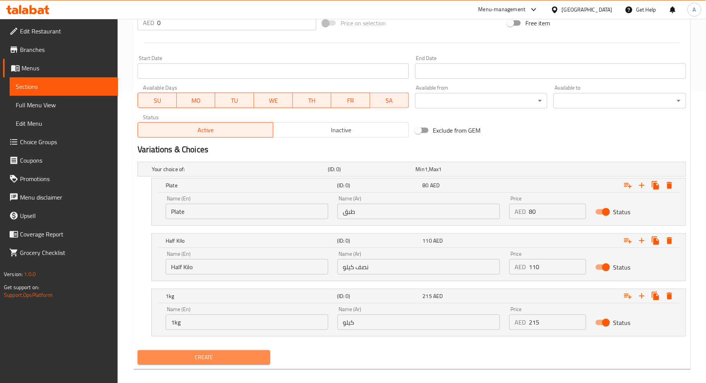
click at [218, 349] on span "Create" at bounding box center [204, 357] width 120 height 10
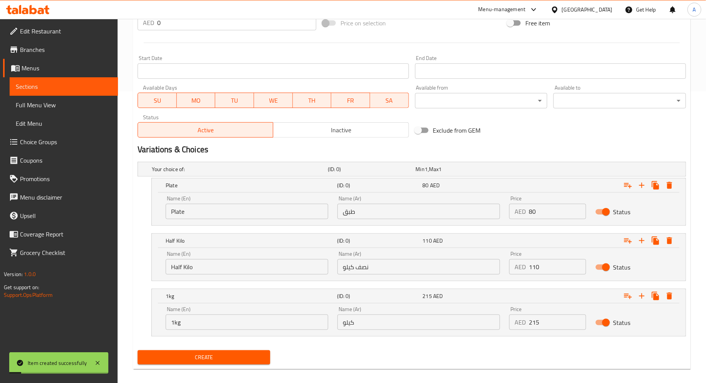
scroll to position [0, 0]
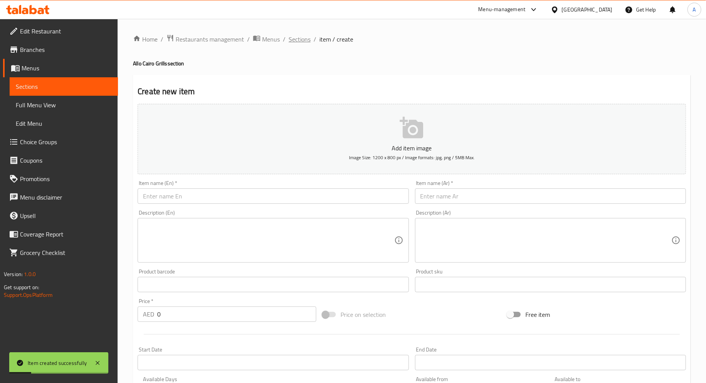
click at [298, 39] on span "Sections" at bounding box center [300, 39] width 22 height 9
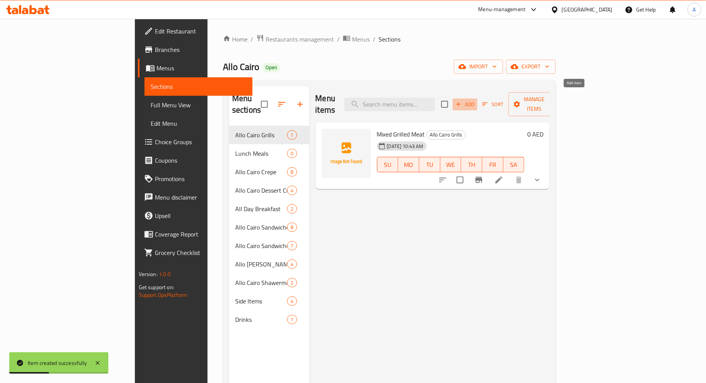
click at [475, 100] on span "Add" at bounding box center [465, 104] width 21 height 9
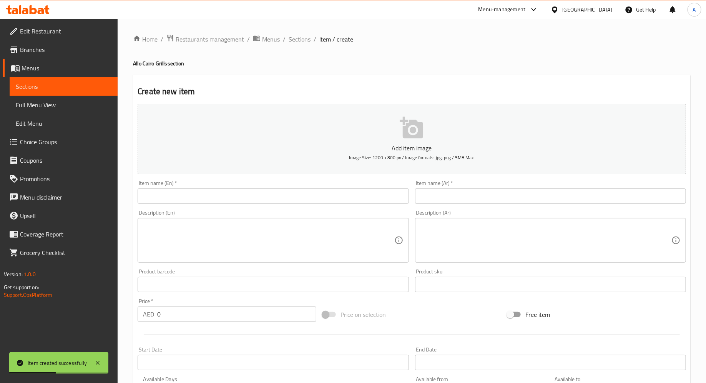
click at [485, 195] on input "text" at bounding box center [550, 195] width 271 height 15
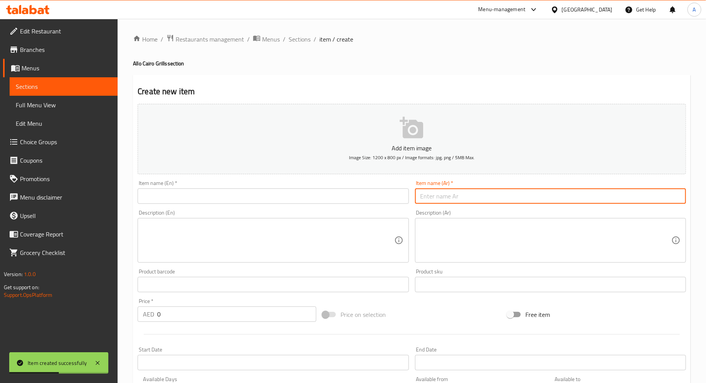
paste input "كفته"
type input "كفته"
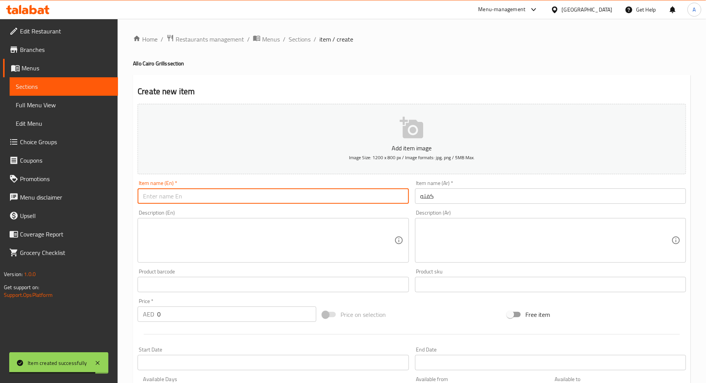
click at [290, 202] on input "text" at bounding box center [273, 195] width 271 height 15
type input "٫"
type input "Kofta"
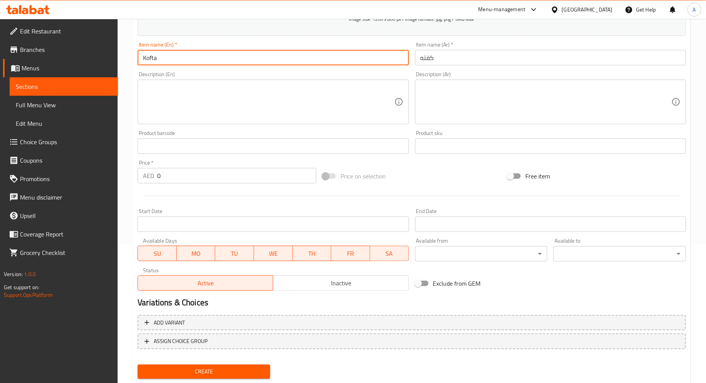
scroll to position [159, 0]
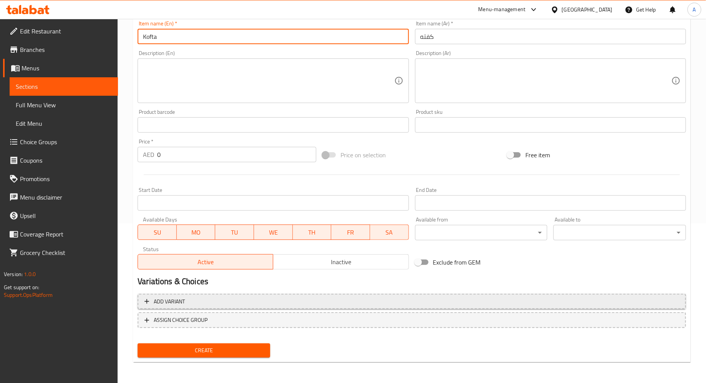
click at [285, 300] on span "Add variant" at bounding box center [411, 302] width 534 height 10
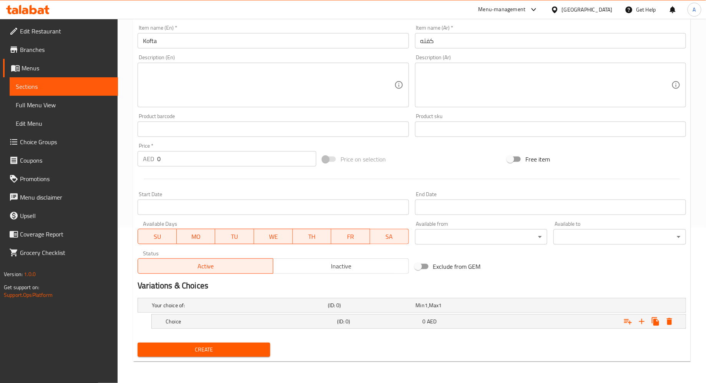
scroll to position [154, 0]
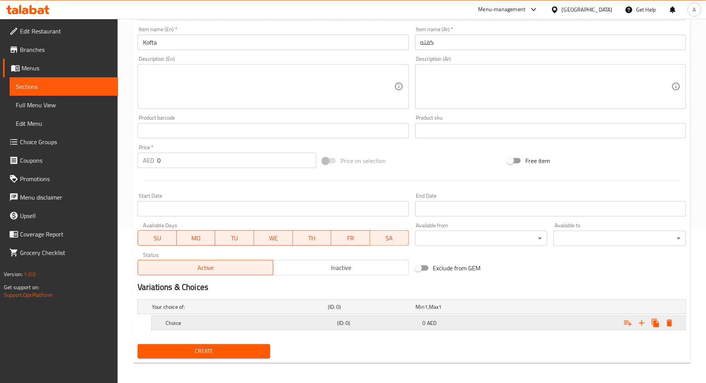
click at [349, 310] on h5 "(ID: 0)" at bounding box center [370, 307] width 85 height 8
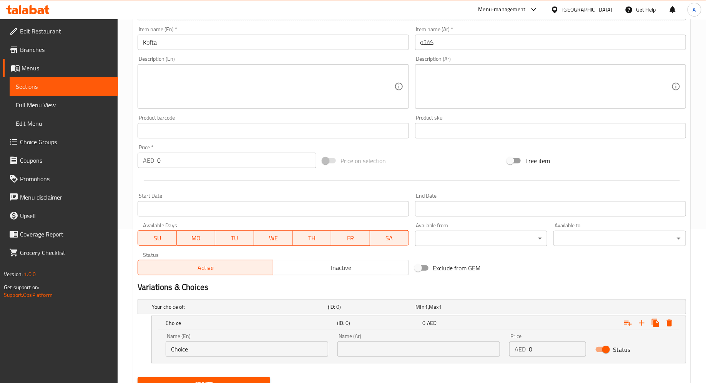
scroll to position [187, 0]
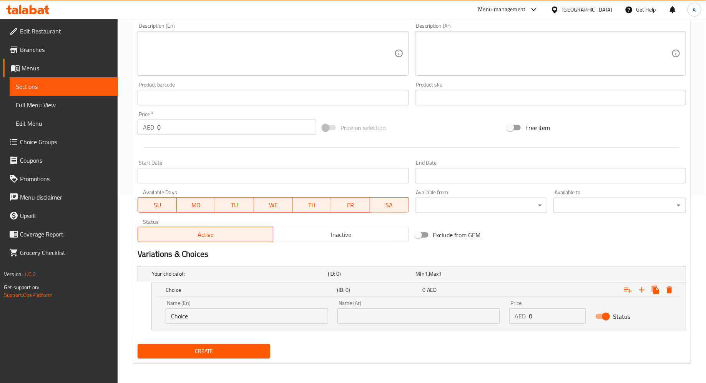
click at [485, 314] on input "text" at bounding box center [418, 315] width 163 height 15
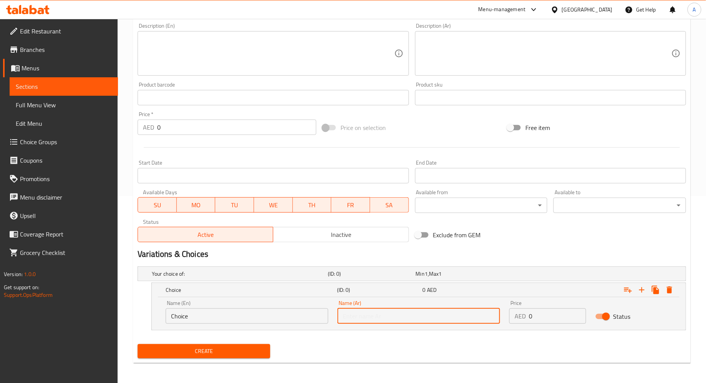
type input "طبق"
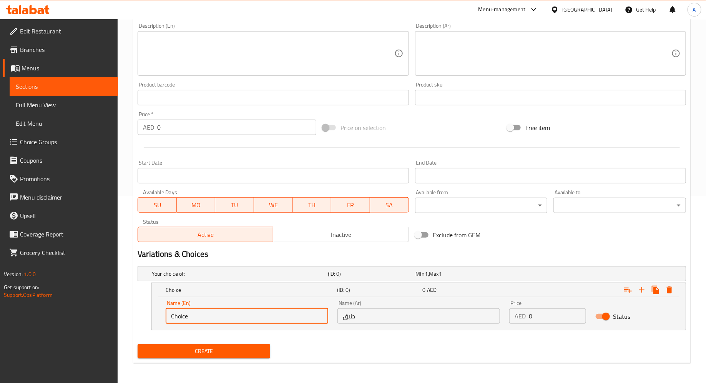
click at [277, 313] on input "Choice" at bounding box center [247, 315] width 163 height 15
type input "Plate"
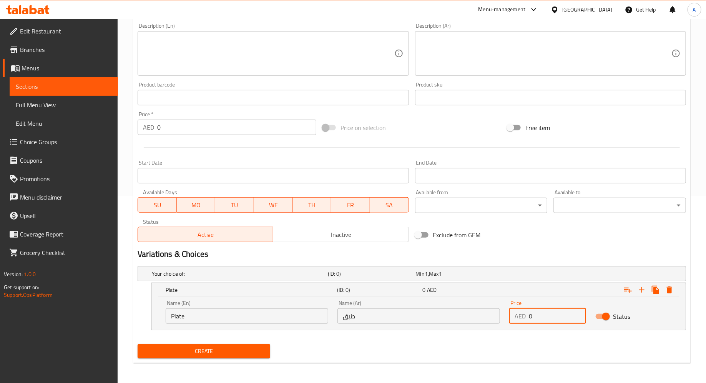
click at [531, 312] on input "0" at bounding box center [557, 315] width 57 height 15
type input "57"
click at [645, 290] on icon "Expand" at bounding box center [641, 289] width 9 height 9
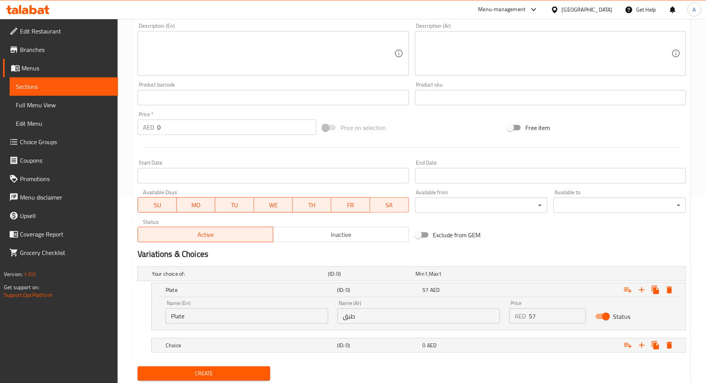
scroll to position [209, 0]
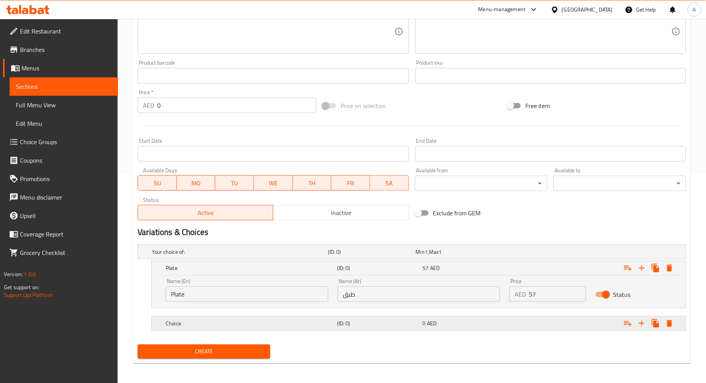
click at [422, 257] on span "0" at bounding box center [420, 252] width 9 height 10
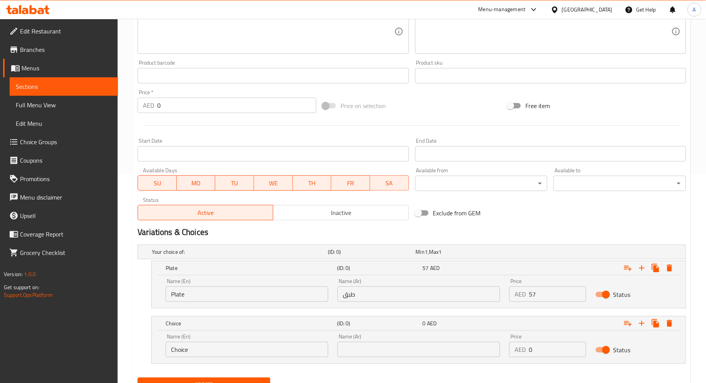
scroll to position [242, 0]
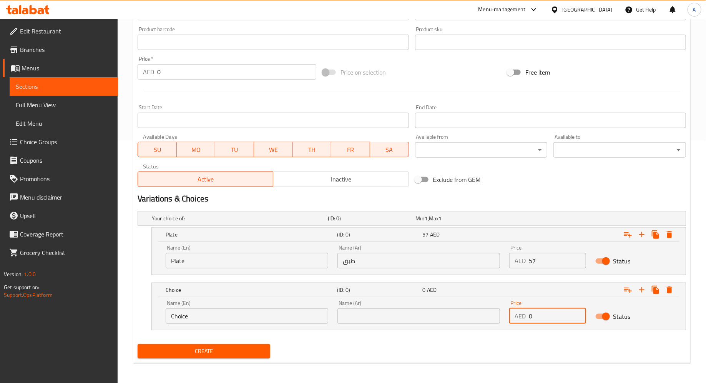
click at [545, 317] on input "0" at bounding box center [557, 315] width 57 height 15
type input "110"
click at [640, 289] on icon "Expand" at bounding box center [641, 289] width 9 height 9
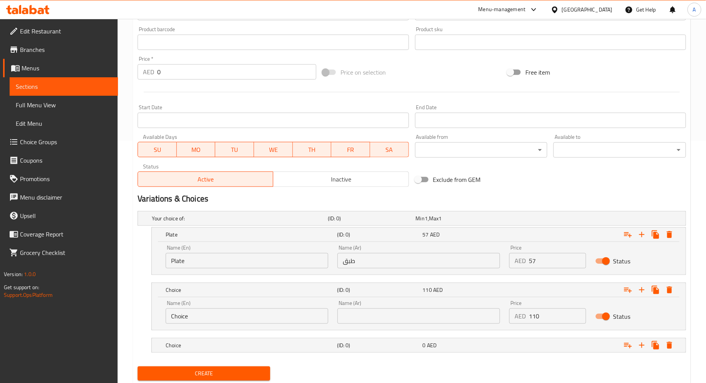
scroll to position [264, 0]
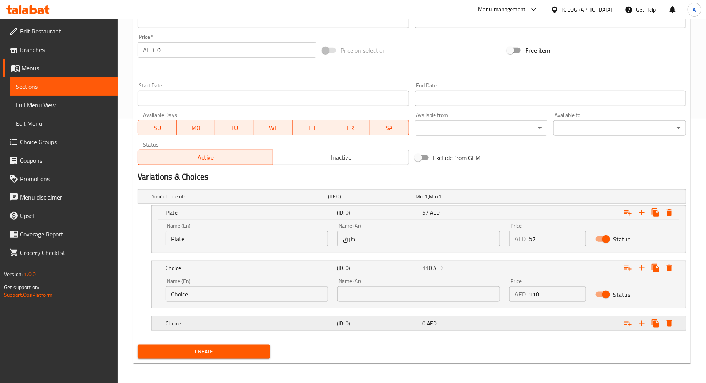
click at [543, 198] on div "Expand" at bounding box center [590, 196] width 176 height 3
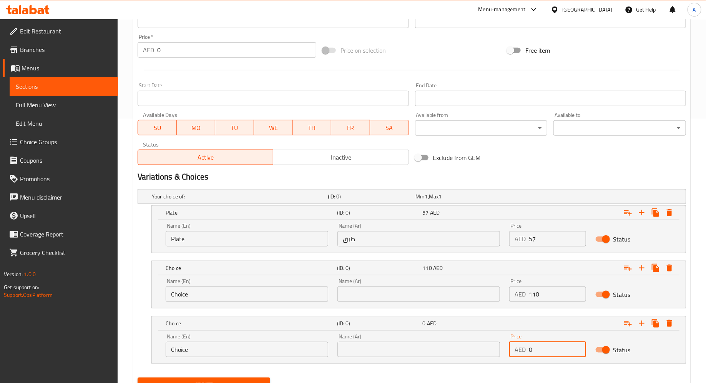
click at [539, 348] on input "0" at bounding box center [557, 349] width 57 height 15
type input "215"
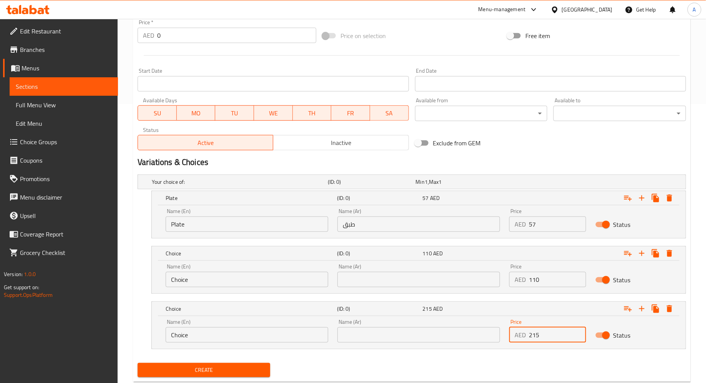
scroll to position [297, 0]
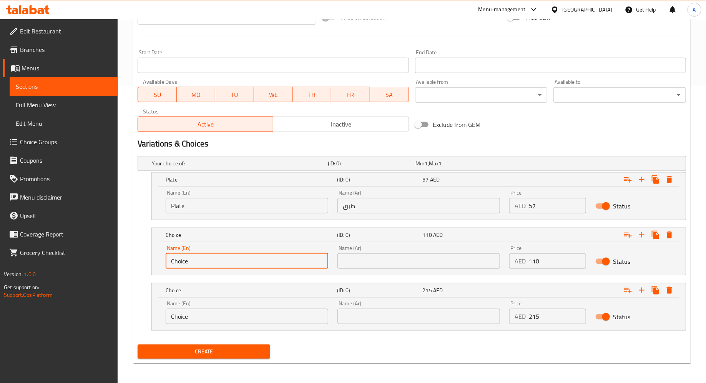
click at [246, 264] on input "Choice" at bounding box center [247, 260] width 163 height 15
type input "Half Kilo"
click at [364, 260] on input "text" at bounding box center [418, 260] width 163 height 15
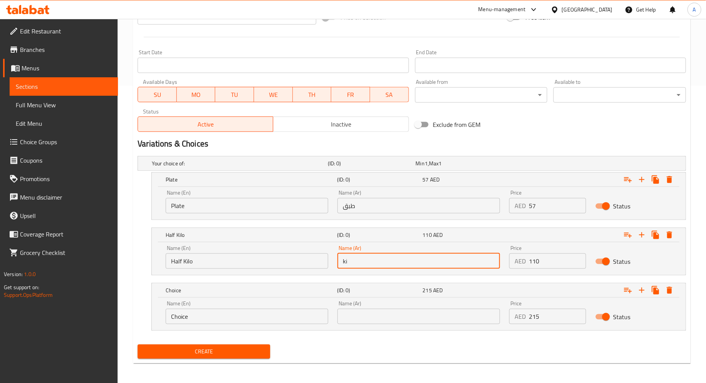
type input "k"
type input "نصف كيلو"
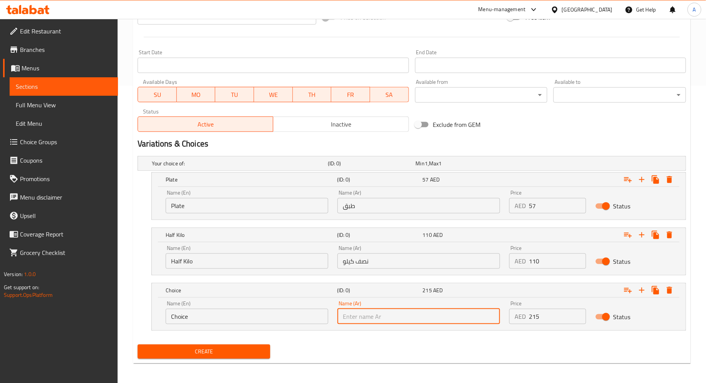
click at [372, 313] on input "text" at bounding box center [418, 316] width 163 height 15
type input "كيلو"
click at [267, 309] on input "Choice" at bounding box center [247, 316] width 163 height 15
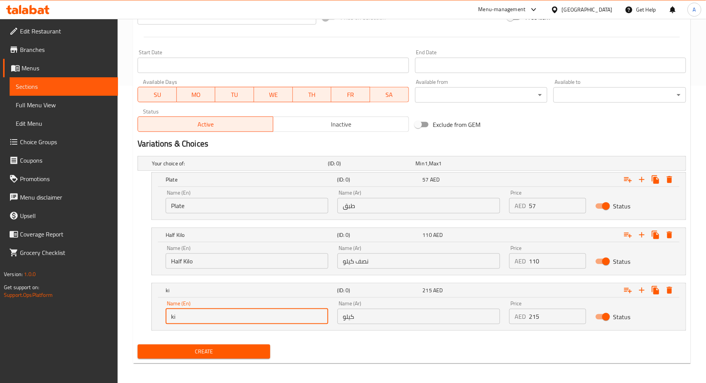
type input "Kilo"
click at [220, 349] on button "Create" at bounding box center [204, 351] width 133 height 14
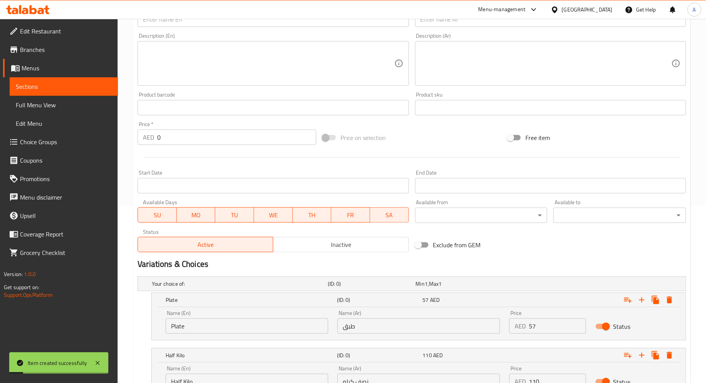
scroll to position [0, 0]
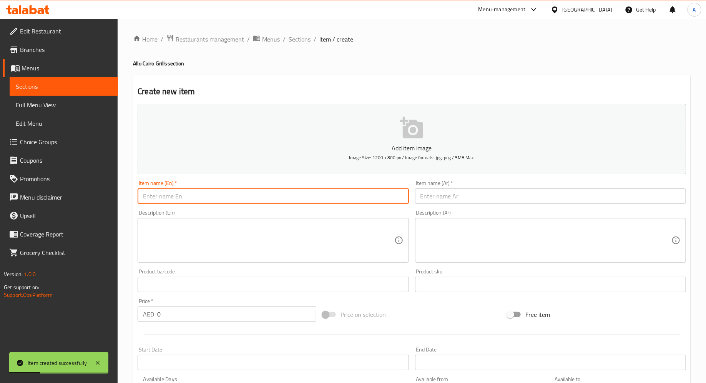
click at [226, 192] on input "text" at bounding box center [273, 195] width 271 height 15
paste input "كباب"
type input "كباب"
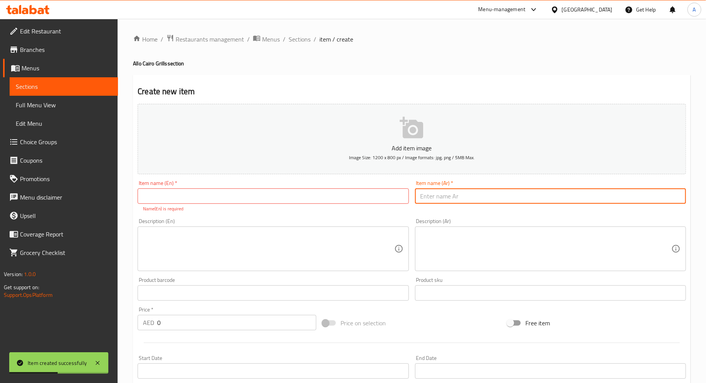
click at [436, 192] on input "text" at bounding box center [550, 195] width 271 height 15
paste input "كباب"
type input "كباب"
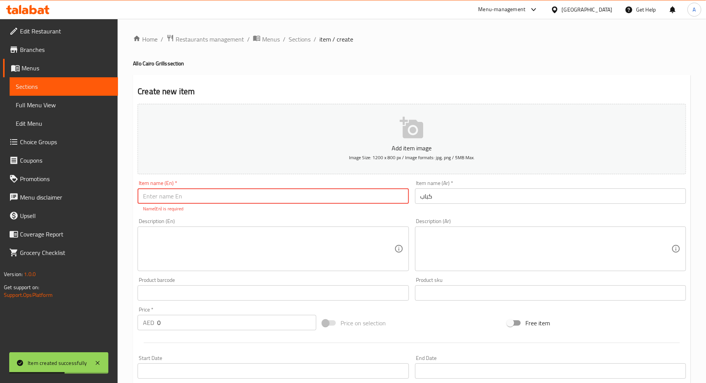
click at [342, 197] on input "text" at bounding box center [273, 195] width 271 height 15
type input "٫"
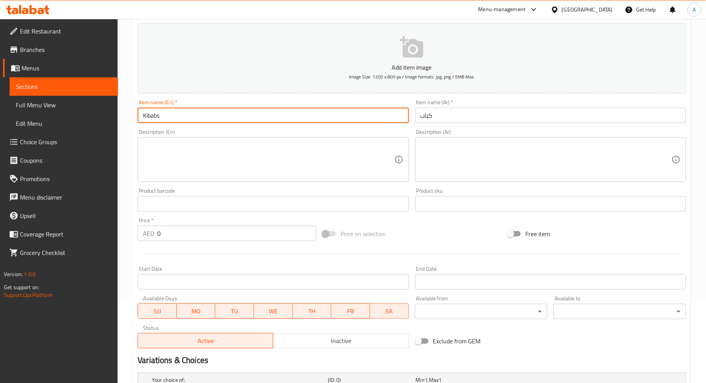
scroll to position [116, 0]
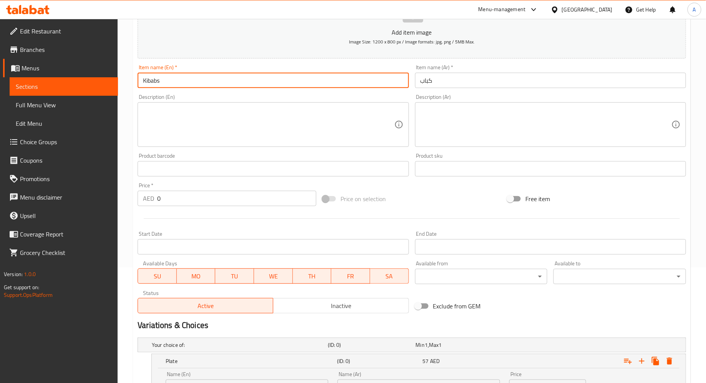
type input "Kibabs"
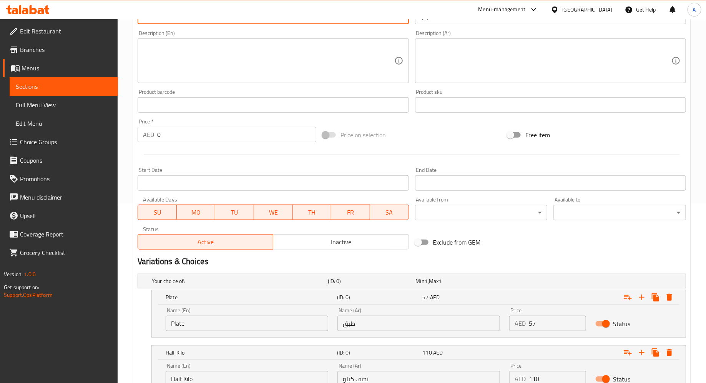
scroll to position [274, 0]
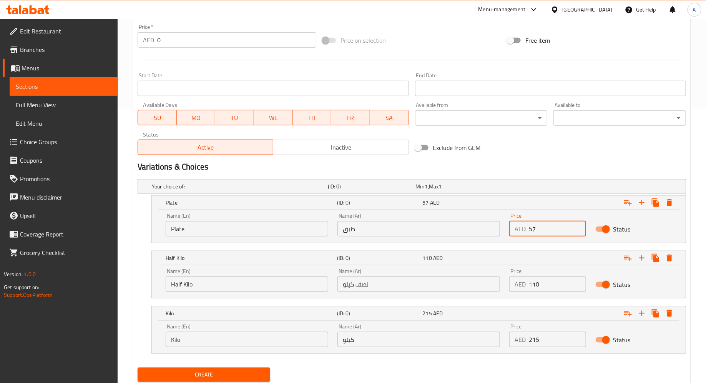
click at [553, 233] on input "57" at bounding box center [557, 228] width 57 height 15
paste input "8"
type input "80"
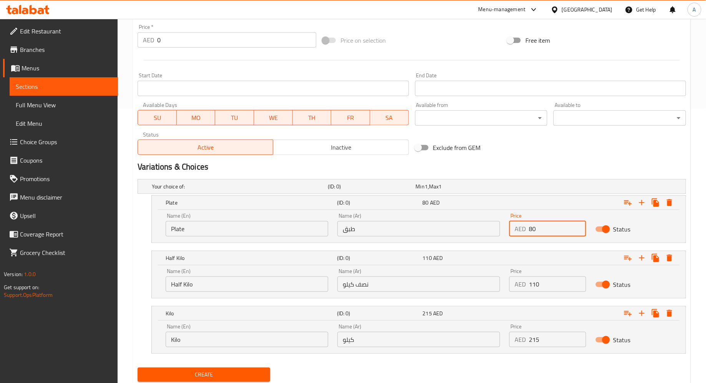
click at [418, 230] on input "طبق" at bounding box center [418, 228] width 163 height 15
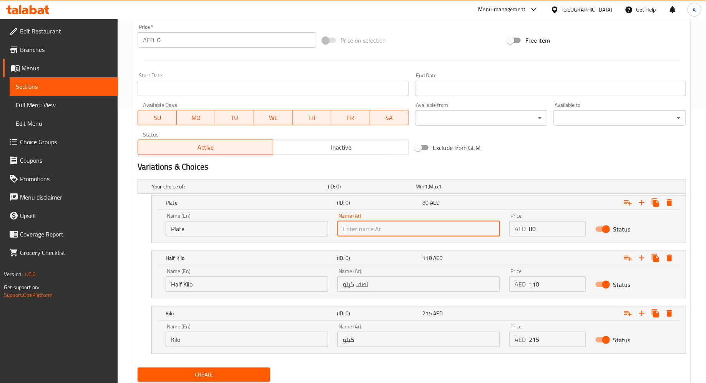
type input "طبق"
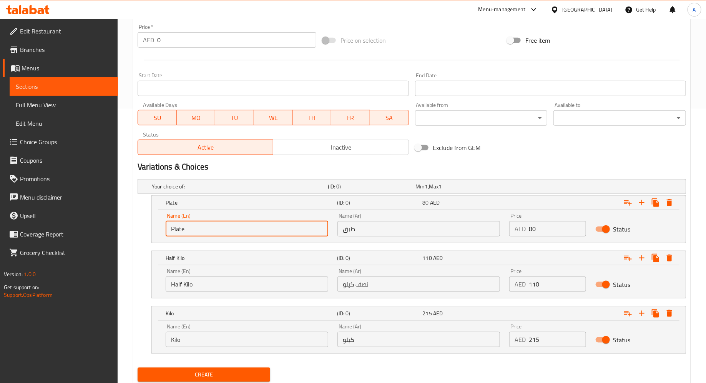
click at [309, 231] on input "Plate" at bounding box center [247, 228] width 163 height 15
click at [287, 231] on input "Plate" at bounding box center [247, 228] width 163 height 15
type input "Plate"
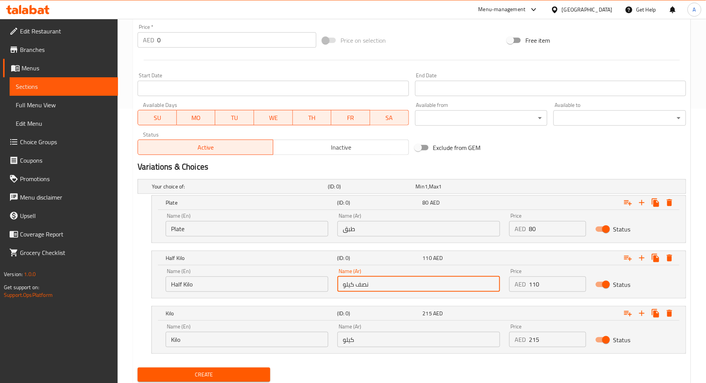
click at [426, 279] on input "نصف كيلو" at bounding box center [418, 283] width 163 height 15
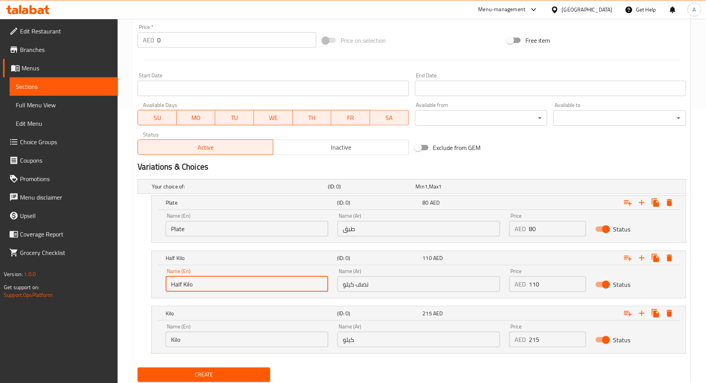
click at [290, 284] on input "Half Kilo" at bounding box center [247, 283] width 163 height 15
type input "Half Kilo"
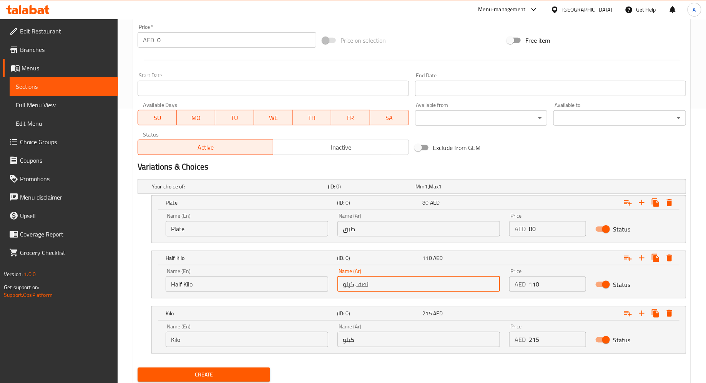
click at [375, 276] on input "نصف كيلو" at bounding box center [418, 283] width 163 height 15
type input "نصف كيلو"
click at [300, 339] on input "Kilo" at bounding box center [247, 339] width 163 height 15
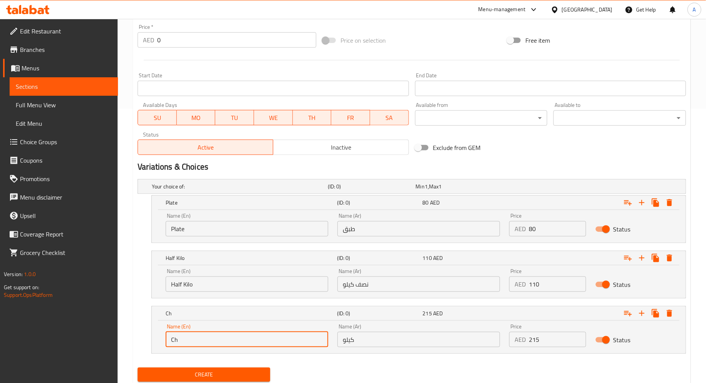
type input "C"
type input "Kilo"
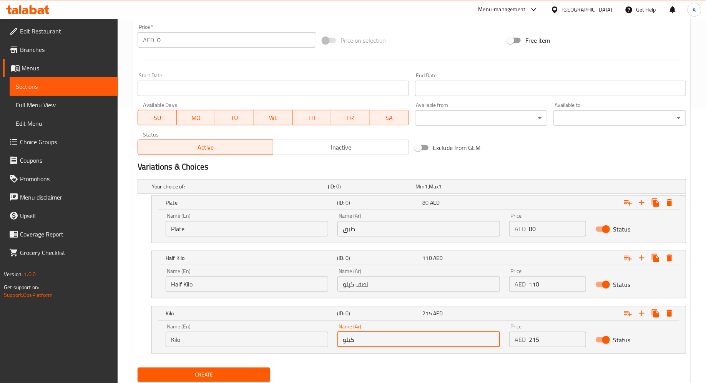
click at [382, 341] on input "كيلو" at bounding box center [418, 339] width 163 height 15
type input "كيلو"
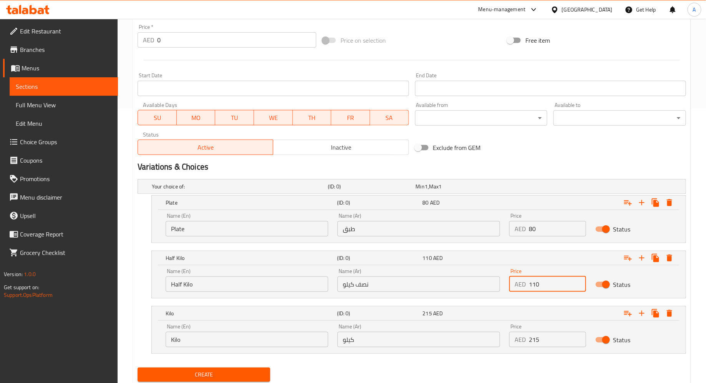
click at [542, 279] on input "110" at bounding box center [557, 283] width 57 height 15
type input "0"
type input "110"
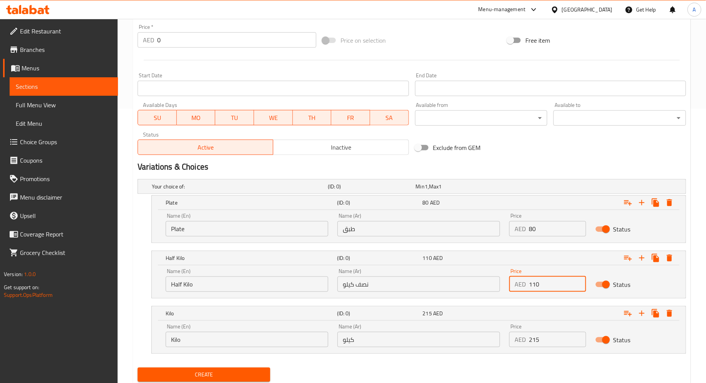
click at [544, 334] on input "215" at bounding box center [557, 339] width 57 height 15
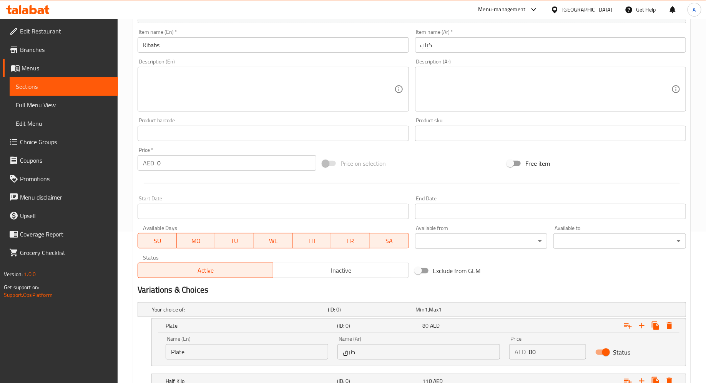
scroll to position [297, 0]
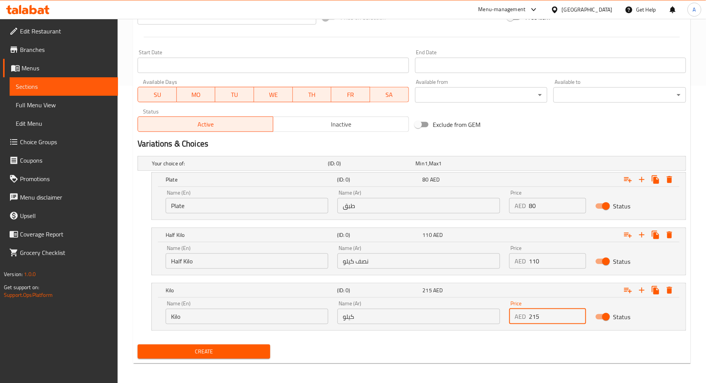
type input "215"
click at [195, 348] on span "Create" at bounding box center [204, 352] width 120 height 10
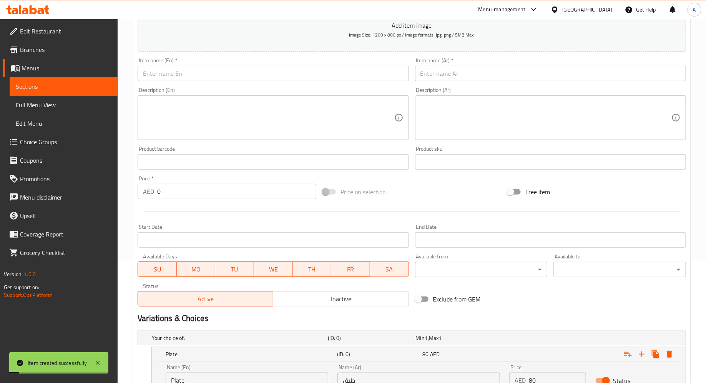
scroll to position [0, 0]
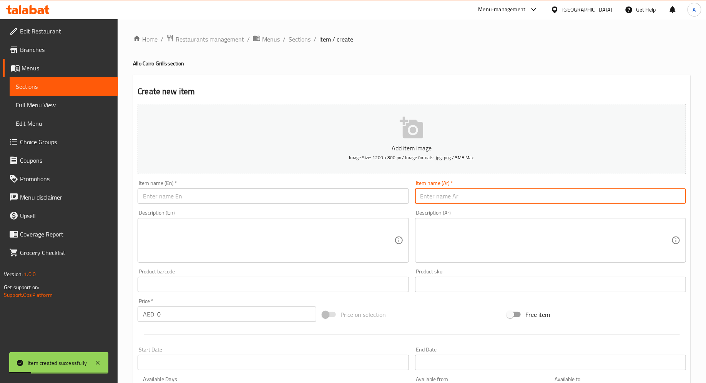
click at [470, 200] on input "text" at bounding box center [550, 195] width 271 height 15
paste input "شيش طاووق"
type input "شيش طاووق"
click at [280, 199] on input "text" at bounding box center [273, 195] width 271 height 15
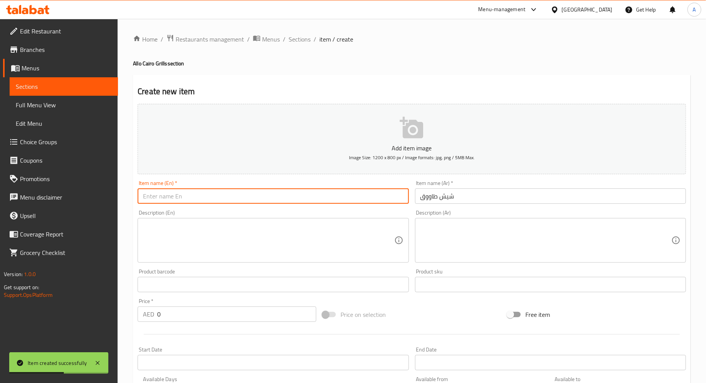
type input "«"
click at [186, 196] on input "Shish Tawook Meal" at bounding box center [273, 195] width 271 height 15
type input "[PERSON_NAME]"
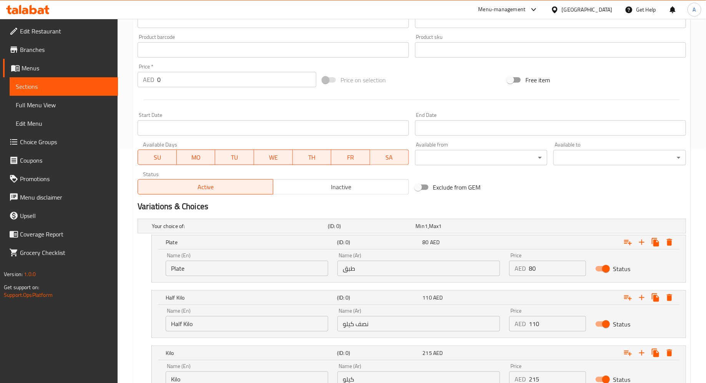
scroll to position [297, 0]
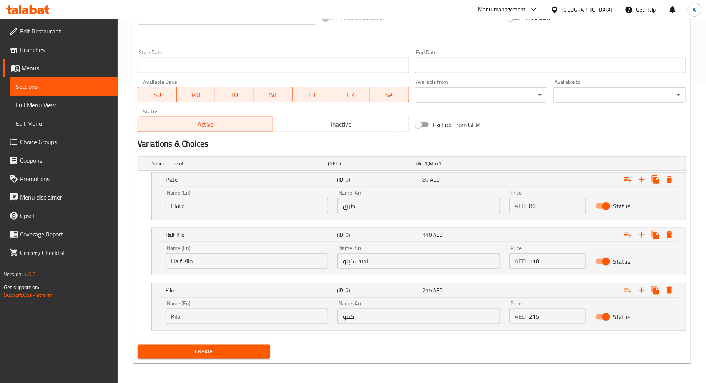
click at [536, 204] on input "80" at bounding box center [557, 205] width 57 height 15
type input "0"
type input "48"
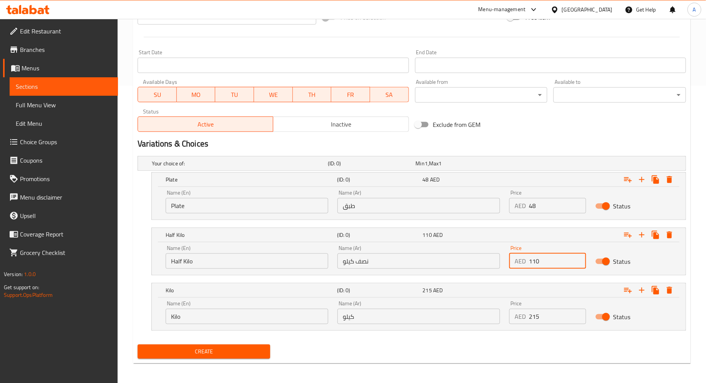
click at [545, 258] on input "110" at bounding box center [557, 260] width 57 height 15
type input "9"
type input "90"
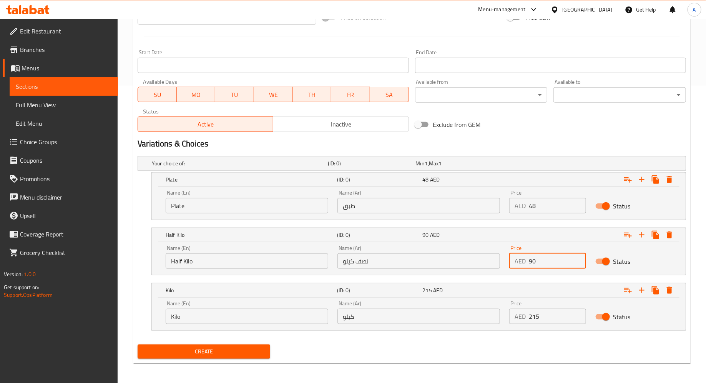
click at [536, 320] on input "215" at bounding box center [557, 316] width 57 height 15
type input "175"
click at [370, 202] on input "طبق" at bounding box center [418, 205] width 163 height 15
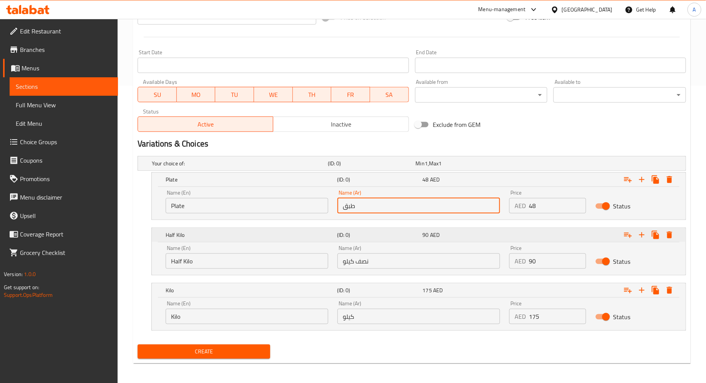
type input "طبق"
click at [393, 258] on input "نصف كيلو" at bounding box center [418, 260] width 163 height 15
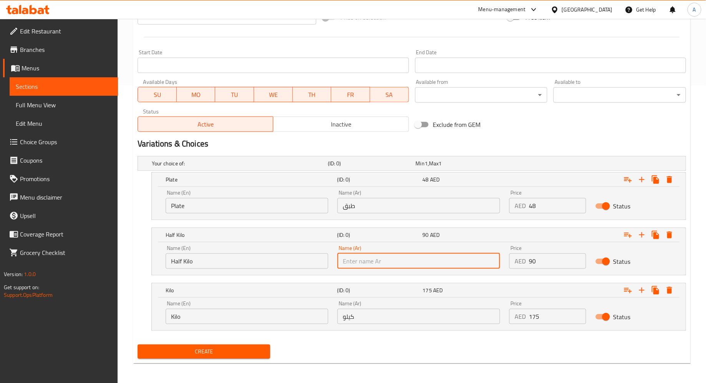
type input "نصف كيلو"
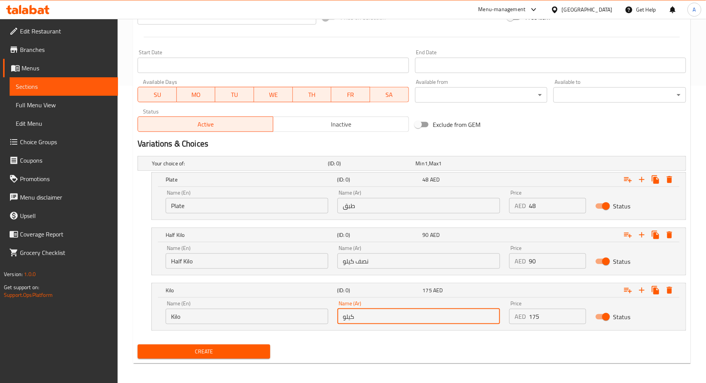
click at [390, 314] on input "كيلو" at bounding box center [418, 316] width 163 height 15
type input "كيلو"
click at [285, 212] on input "Plate" at bounding box center [247, 205] width 163 height 15
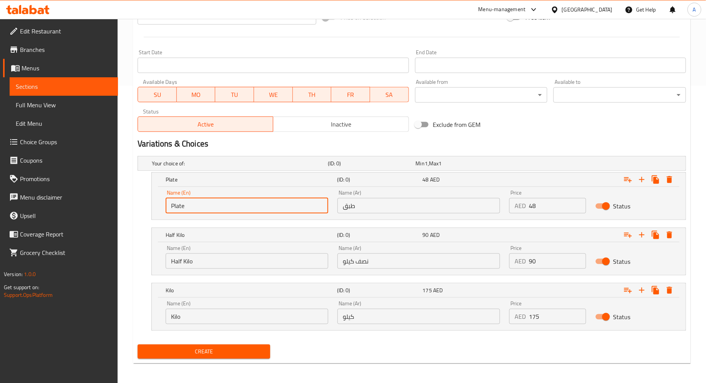
click at [279, 207] on input "Plate" at bounding box center [247, 205] width 163 height 15
type input "Choice"
click at [260, 204] on input "text" at bounding box center [247, 205] width 163 height 15
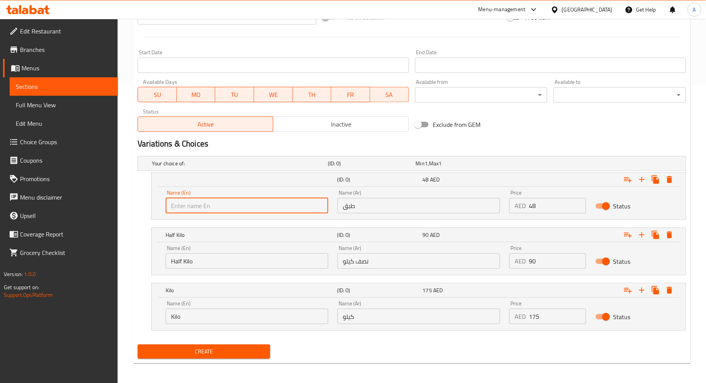
type input "Plate"
click at [212, 262] on input "Half Kilo" at bounding box center [247, 260] width 163 height 15
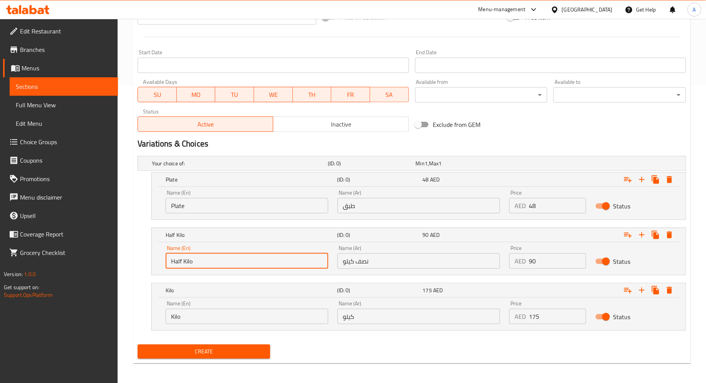
click at [212, 262] on input "Half Kilo" at bounding box center [247, 260] width 163 height 15
type input "Choice"
click at [212, 257] on input "text" at bounding box center [247, 260] width 163 height 15
type input "Half Kilo"
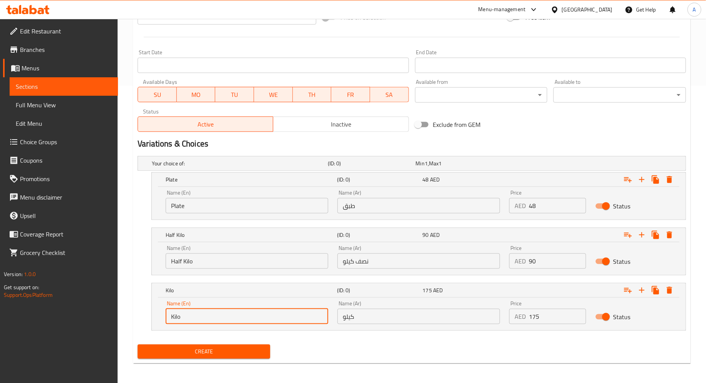
click at [208, 310] on input "Kilo" at bounding box center [247, 316] width 163 height 15
type input "Choice"
click at [201, 314] on input "text" at bounding box center [247, 316] width 163 height 15
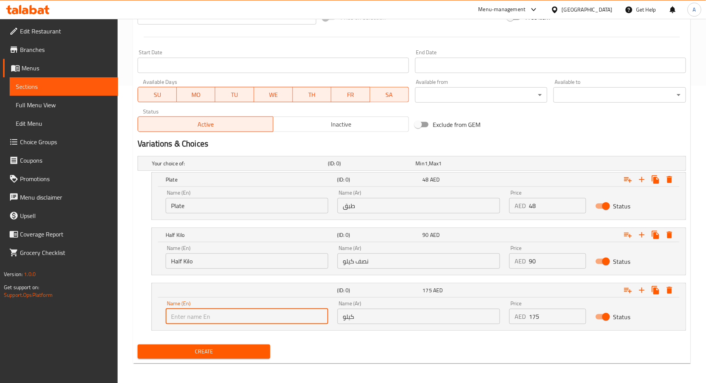
type input "Kilo"
click at [206, 349] on span "Create" at bounding box center [204, 352] width 120 height 10
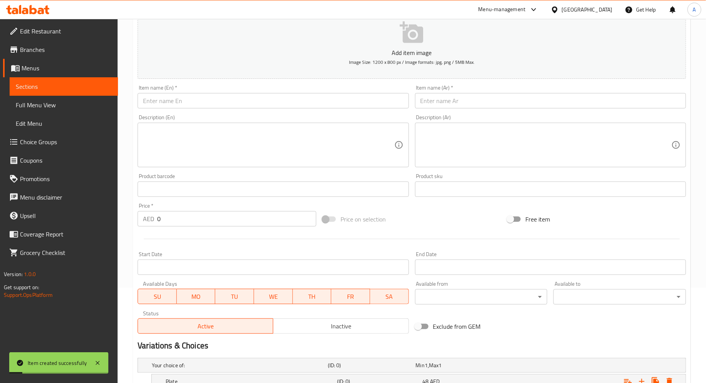
scroll to position [0, 0]
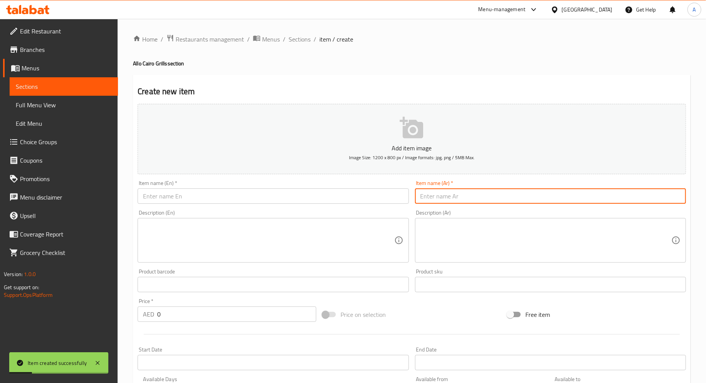
click at [445, 196] on input "text" at bounding box center [550, 195] width 271 height 15
paste input "ريش"
type input "ريش"
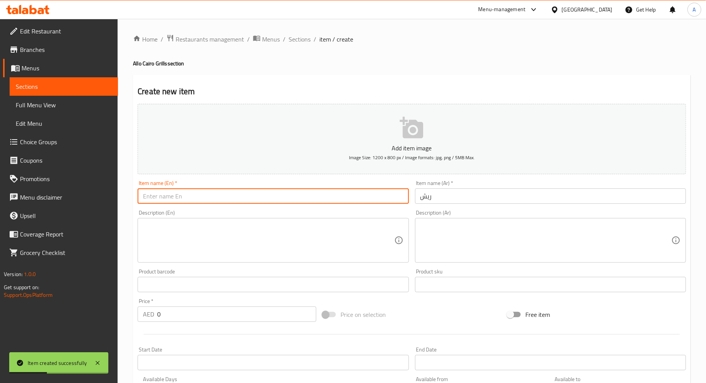
click at [334, 196] on input "text" at bounding box center [273, 195] width 271 height 15
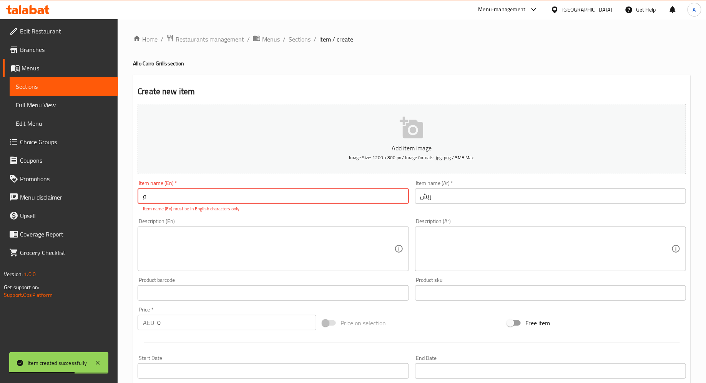
type input "ٍ"
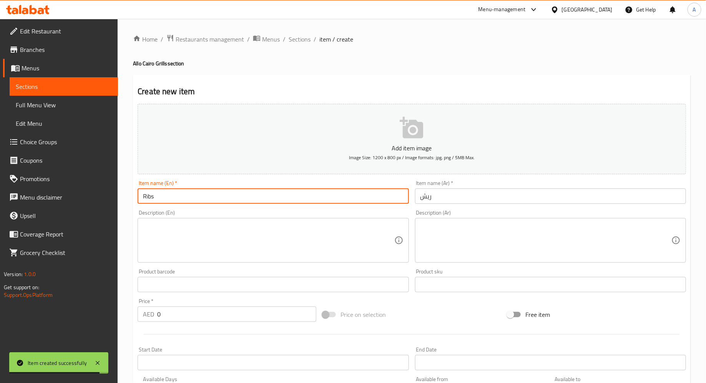
type input "Ribs"
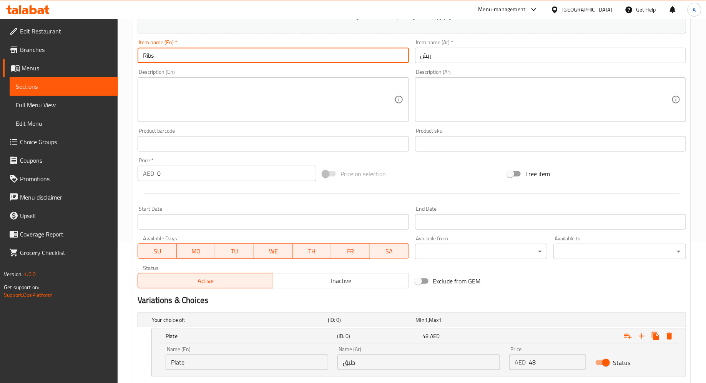
scroll to position [294, 0]
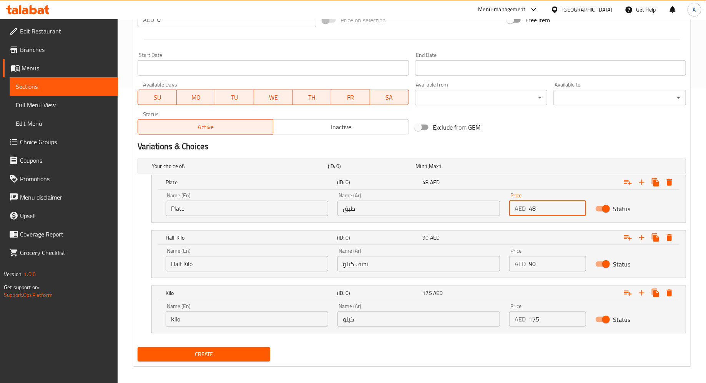
click at [548, 210] on input "48" at bounding box center [557, 208] width 57 height 15
type input "97"
click at [537, 262] on input "90" at bounding box center [557, 263] width 57 height 15
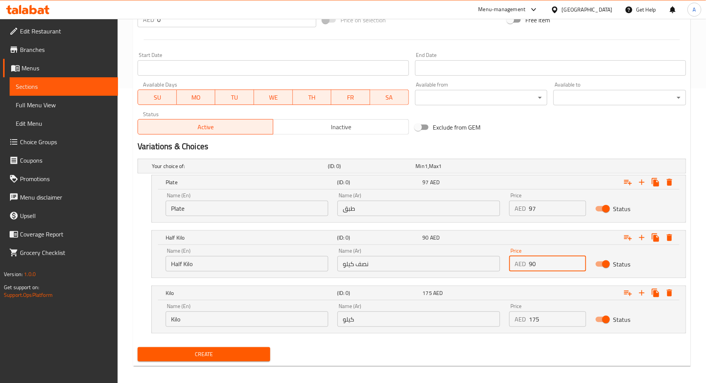
click at [537, 262] on input "90" at bounding box center [557, 263] width 57 height 15
type input "180"
click at [549, 321] on input "175" at bounding box center [557, 318] width 57 height 15
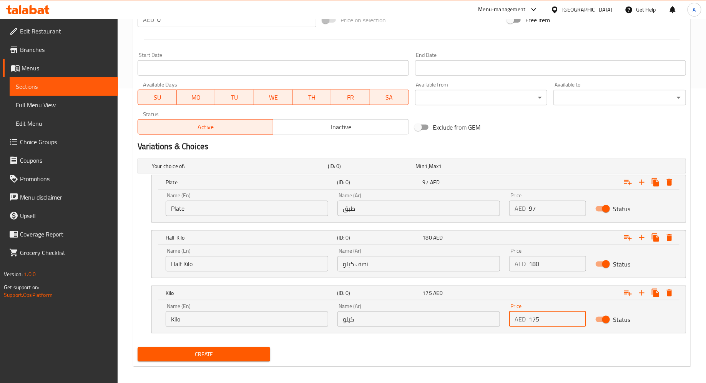
click at [549, 321] on input "175" at bounding box center [557, 318] width 57 height 15
type input "350"
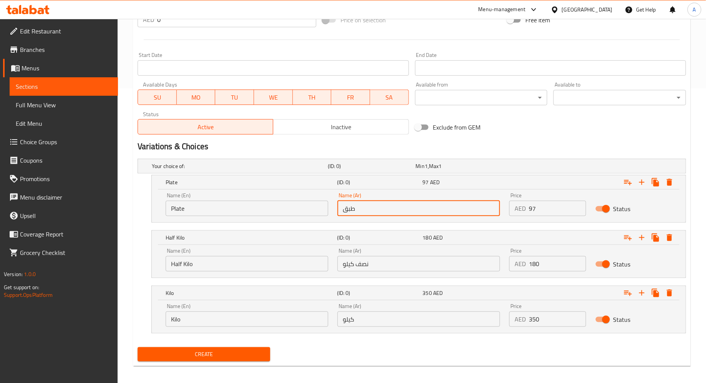
click at [390, 204] on input "طبق" at bounding box center [418, 208] width 163 height 15
type input "طبق"
click at [274, 208] on input "Plate" at bounding box center [247, 208] width 163 height 15
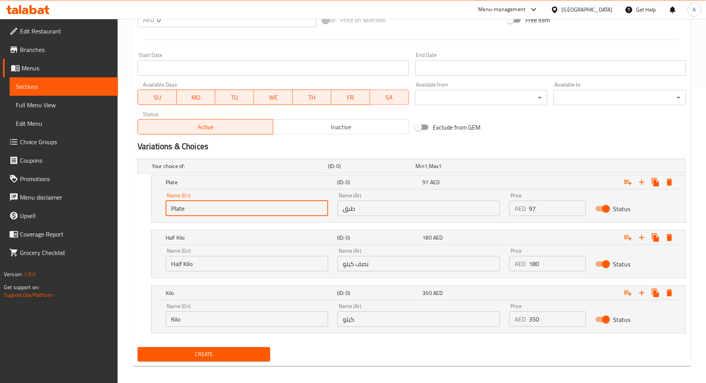
click at [274, 217] on div "Name (En) Plate Name (En)" at bounding box center [247, 204] width 172 height 33
click at [256, 208] on input "Plate" at bounding box center [247, 208] width 163 height 15
type input "Choice"
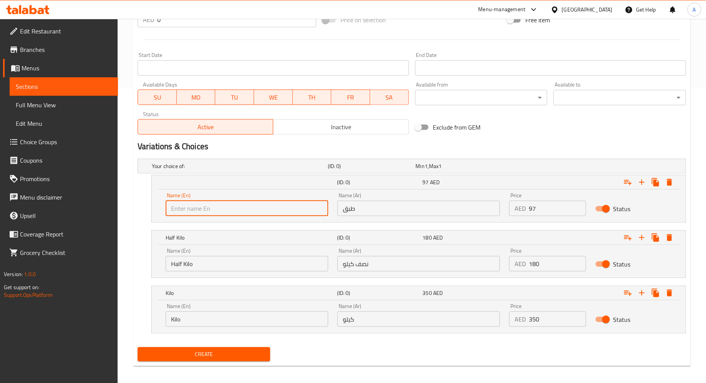
click at [237, 211] on input "text" at bounding box center [247, 208] width 163 height 15
type input "Large"
click at [218, 210] on input "Large" at bounding box center [247, 208] width 163 height 15
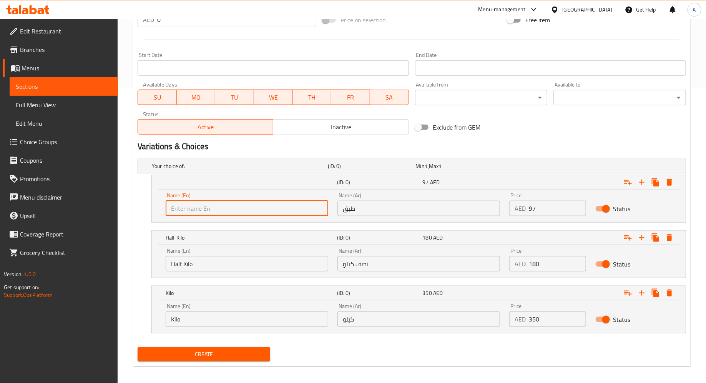
click at [216, 209] on input "text" at bounding box center [247, 208] width 163 height 15
type input "Plate"
click at [412, 257] on input "نصف كيلو" at bounding box center [418, 263] width 163 height 15
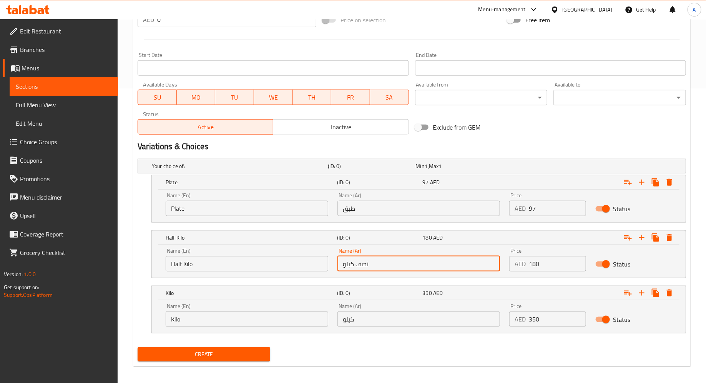
type input "نصف كيلو"
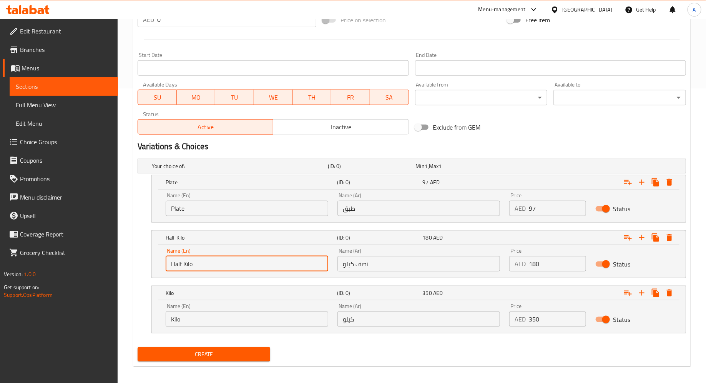
click at [312, 265] on input "Half Kilo" at bounding box center [247, 263] width 163 height 15
type input "Choice"
click at [312, 264] on input "text" at bounding box center [247, 263] width 163 height 15
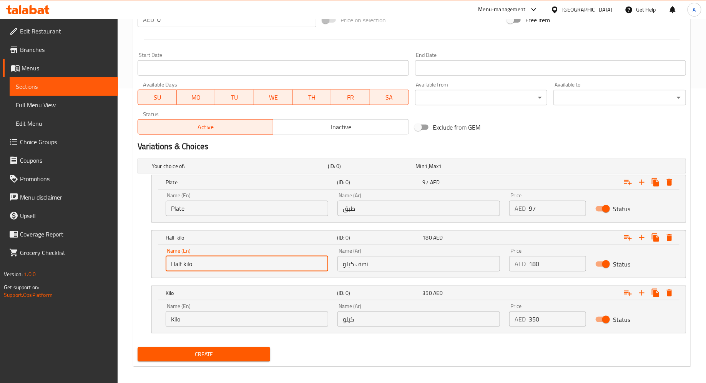
type input "Half kilo"
click at [363, 317] on input "كيلو" at bounding box center [418, 318] width 163 height 15
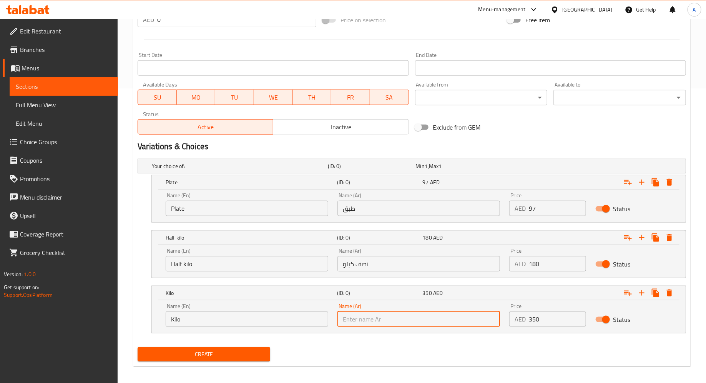
type input "كيلو"
click at [270, 315] on input "Kilo" at bounding box center [247, 318] width 163 height 15
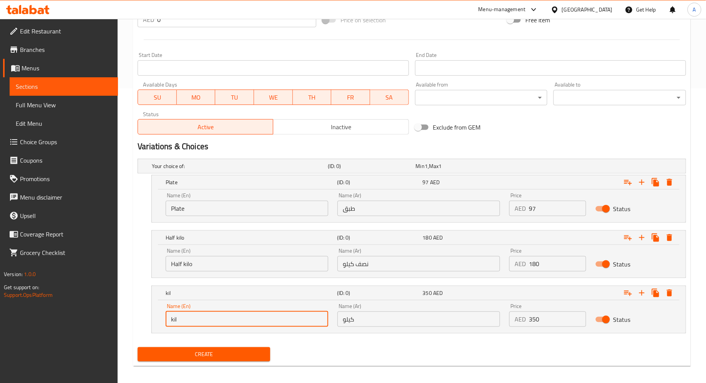
type input "Kilo"
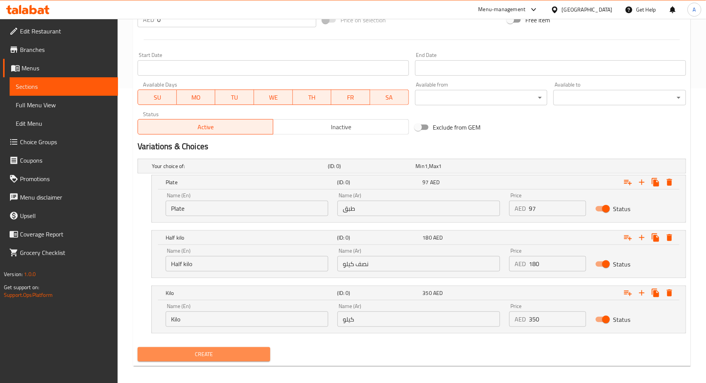
click at [221, 349] on span "Create" at bounding box center [204, 354] width 120 height 10
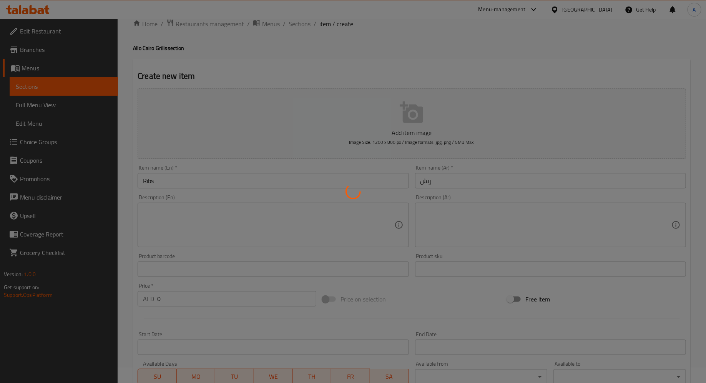
scroll to position [0, 0]
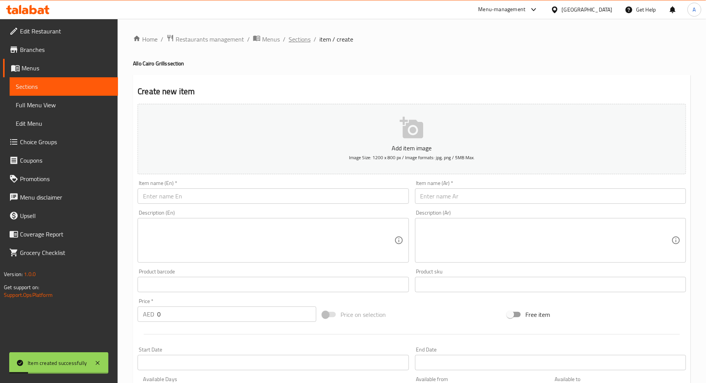
click at [294, 39] on span "Sections" at bounding box center [300, 39] width 22 height 9
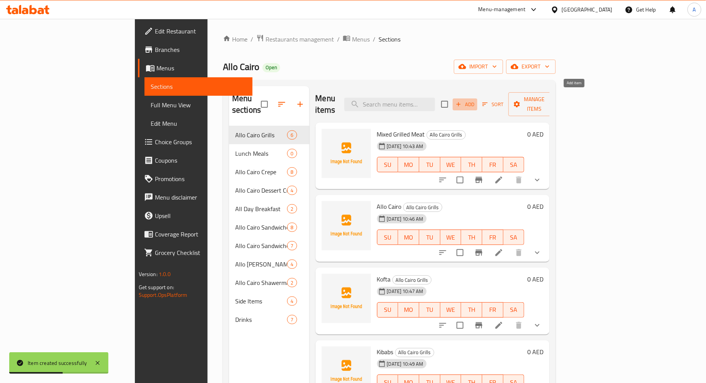
click at [475, 100] on span "Add" at bounding box center [465, 104] width 21 height 9
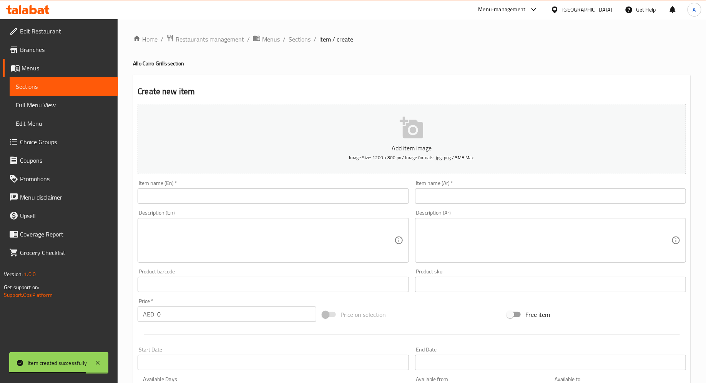
click at [430, 194] on input "text" at bounding box center [550, 195] width 271 height 15
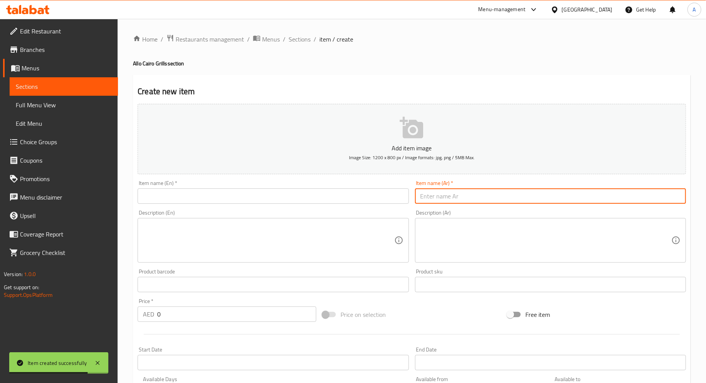
paste input "دجاج مشوي"
click at [475, 202] on input "دجاج مشوي" at bounding box center [550, 195] width 271 height 15
paste input "نص فراخ"
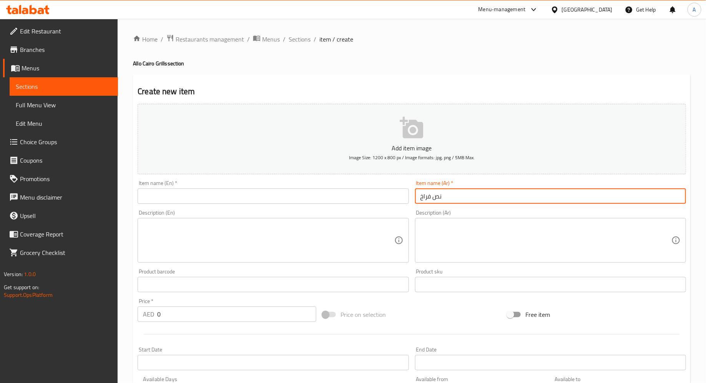
type input "نص فراخ"
click at [362, 198] on input "text" at bounding box center [273, 195] width 271 height 15
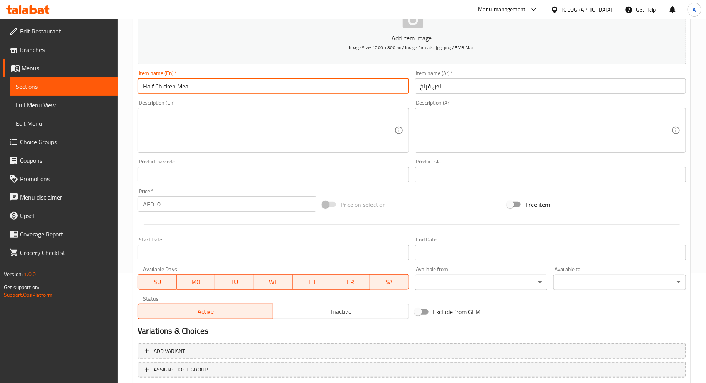
scroll to position [110, 0]
type input "Half Chicken"
click at [215, 207] on input "0" at bounding box center [236, 203] width 159 height 15
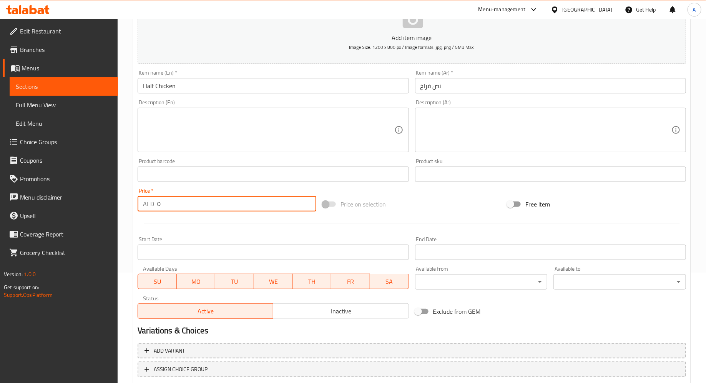
click at [215, 207] on input "0" at bounding box center [236, 203] width 159 height 15
type input "50"
click at [353, 231] on div at bounding box center [411, 223] width 554 height 19
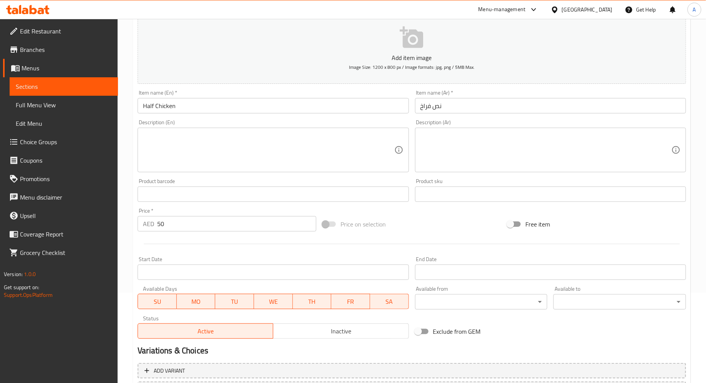
scroll to position [159, 0]
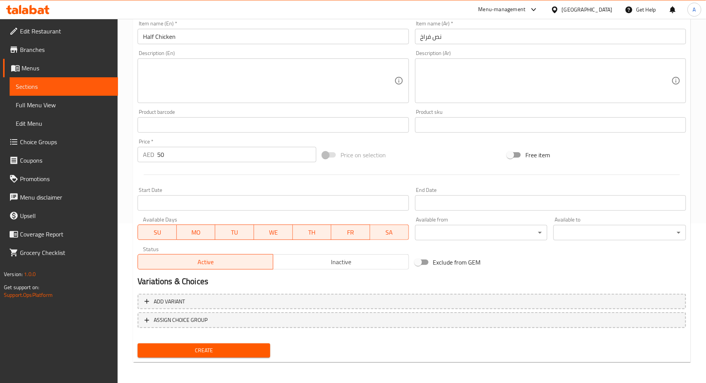
click at [192, 344] on button "Create" at bounding box center [204, 350] width 133 height 14
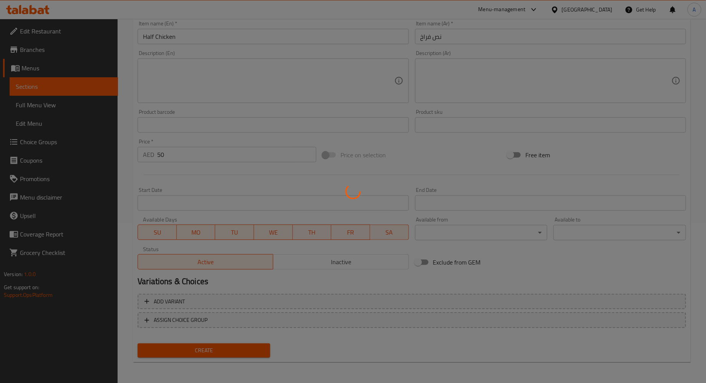
type input "0"
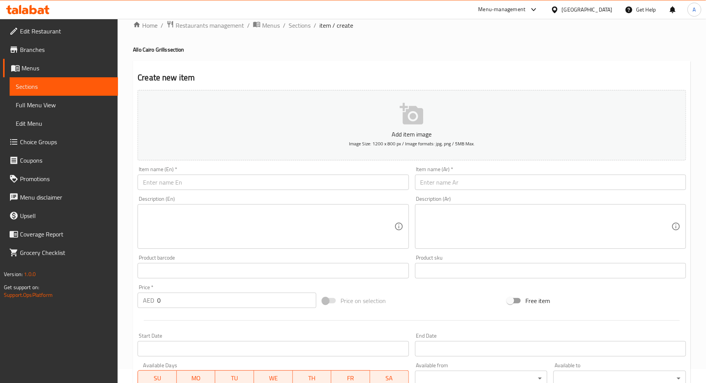
scroll to position [16, 0]
click at [445, 174] on input "text" at bounding box center [550, 179] width 271 height 15
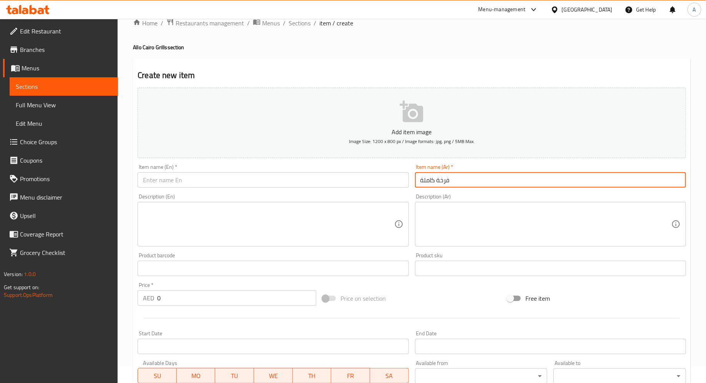
type input "فرخة كاملة"
click at [298, 171] on div "Item name (En)   * Item name (En) *" at bounding box center [273, 175] width 271 height 23
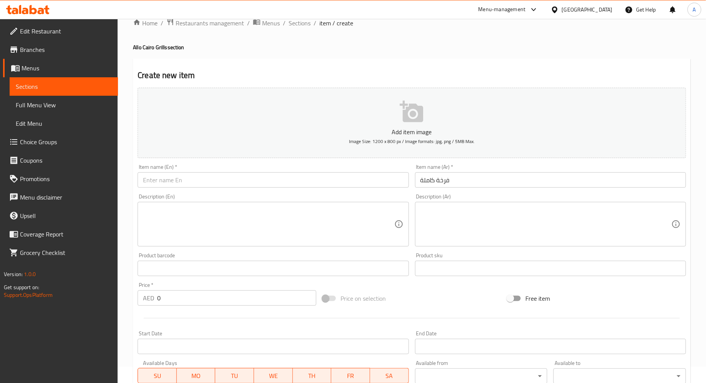
click at [284, 183] on input "text" at bounding box center [273, 179] width 271 height 15
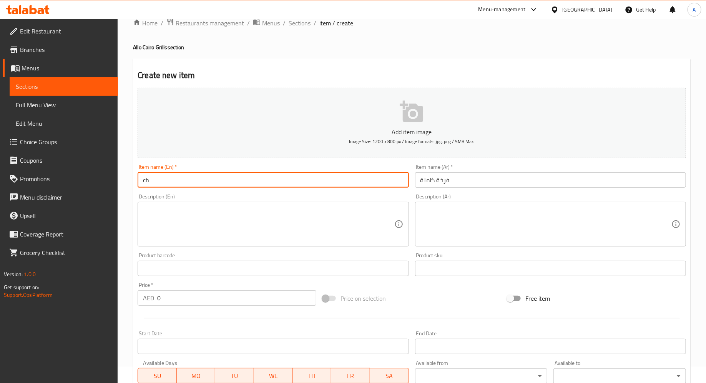
type input "c"
type input "Full chicken"
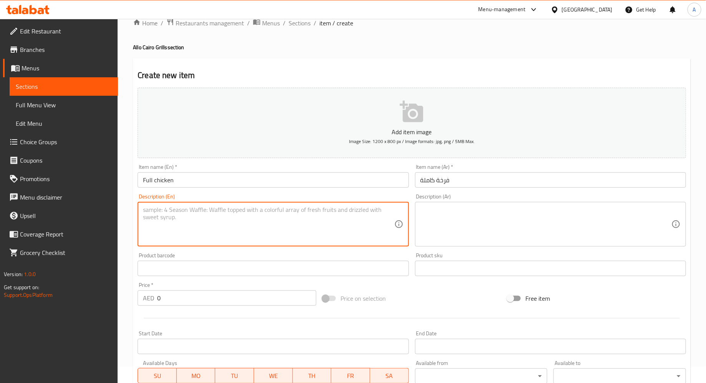
click at [249, 213] on textarea at bounding box center [268, 224] width 251 height 37
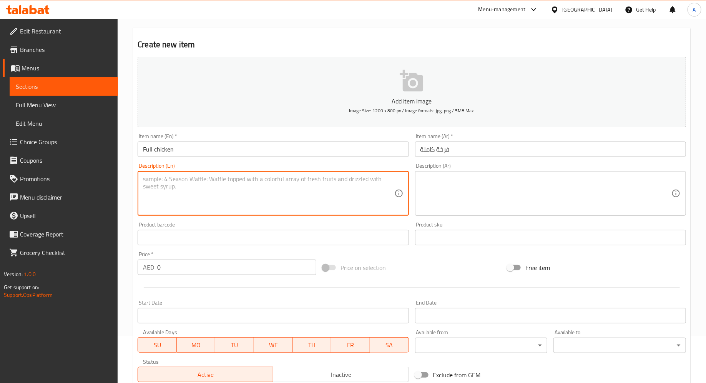
scroll to position [98, 0]
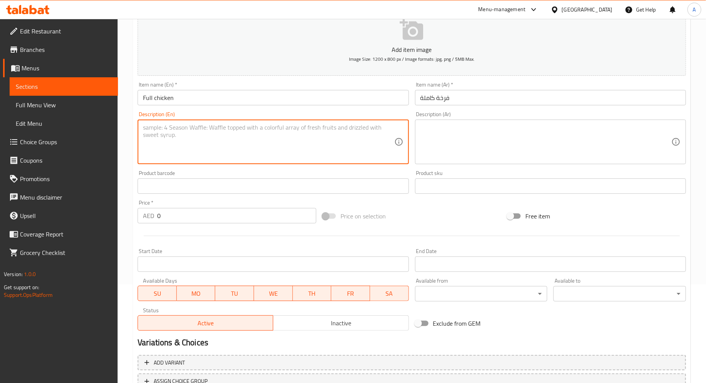
click at [205, 213] on input "0" at bounding box center [236, 215] width 159 height 15
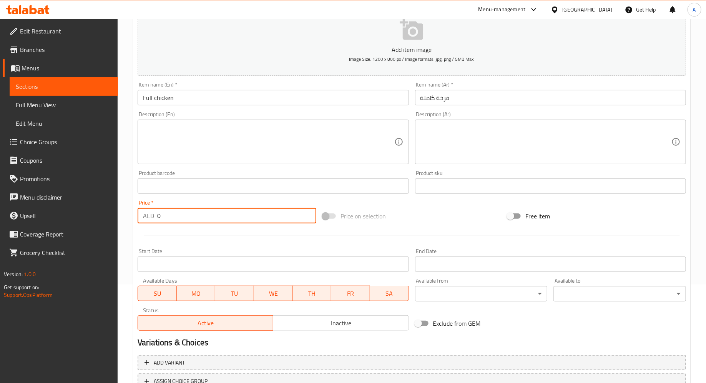
click at [205, 213] on input "0" at bounding box center [236, 215] width 159 height 15
type input "94"
click at [203, 241] on div at bounding box center [411, 235] width 554 height 19
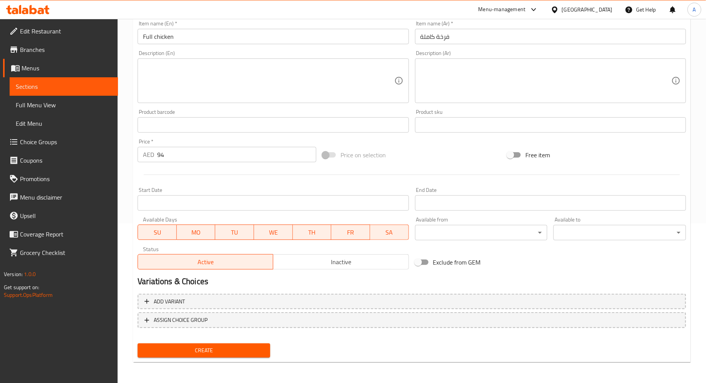
click at [181, 347] on span "Create" at bounding box center [204, 350] width 120 height 10
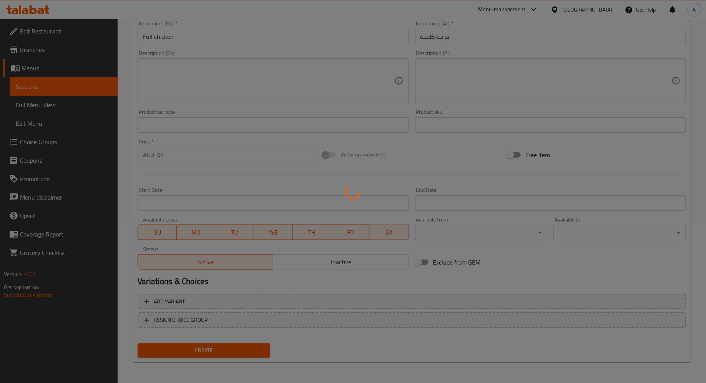
type input "0"
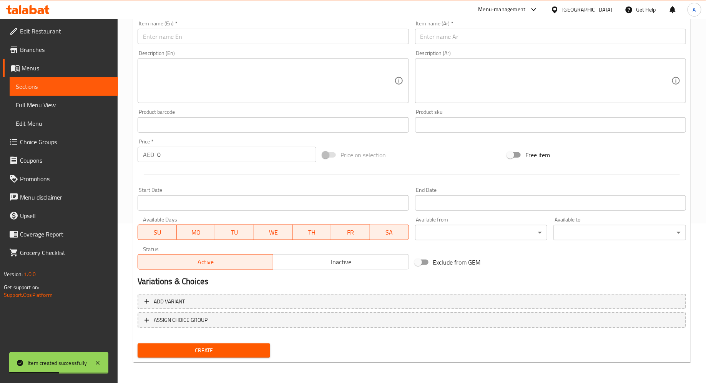
scroll to position [0, 0]
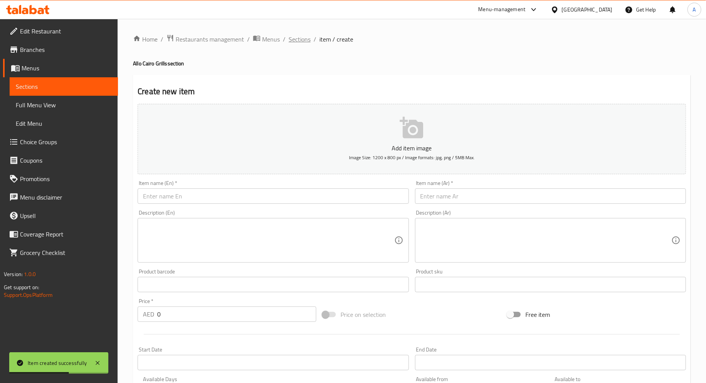
click at [298, 41] on span "Sections" at bounding box center [300, 39] width 22 height 9
